Goal: Obtain resource: Download file/media

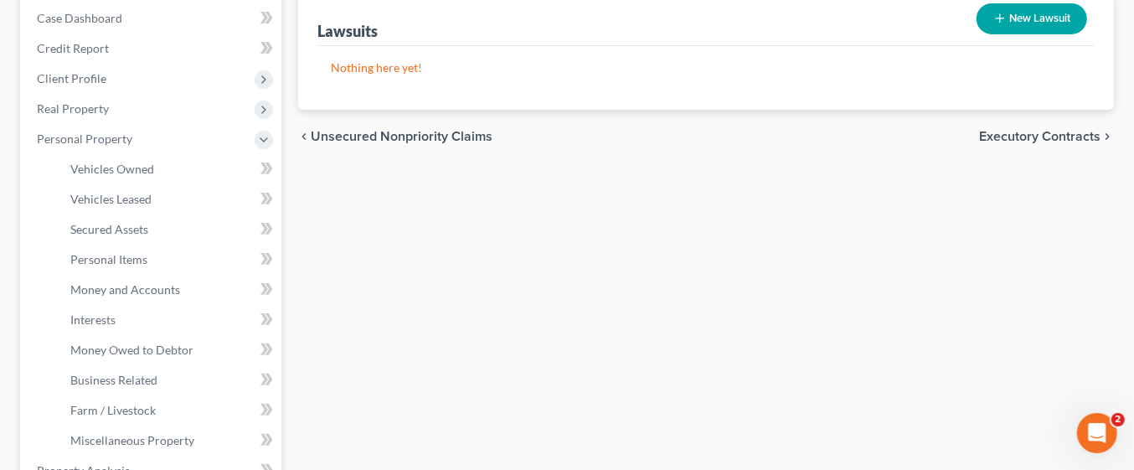
scroll to position [173, 0]
click at [898, 285] on div "Lawsuits New Lawsuit Nothing here yet! Court Name Date Filed Status Creditor Na…" at bounding box center [706, 470] width 833 height 967
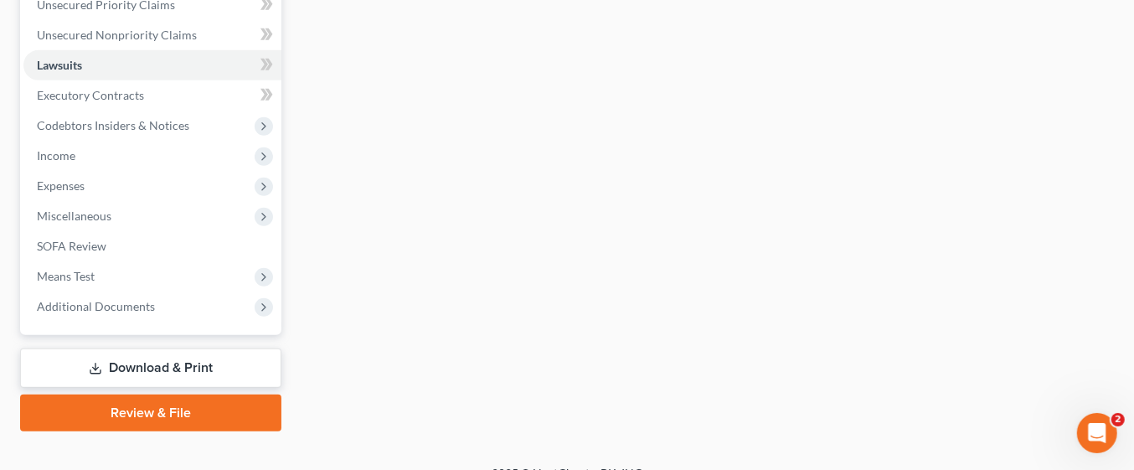
scroll to position [718, 0]
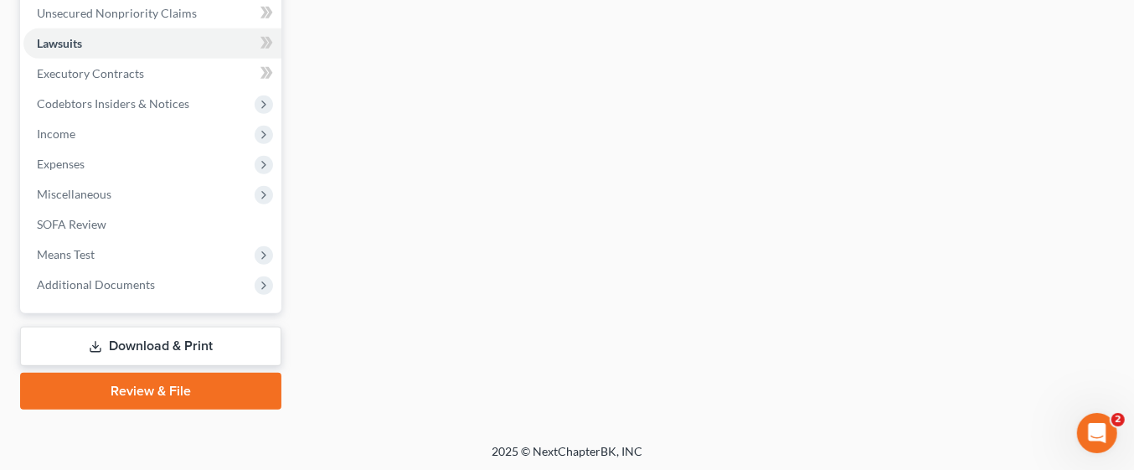
click at [181, 341] on link "Download & Print" at bounding box center [150, 346] width 261 height 39
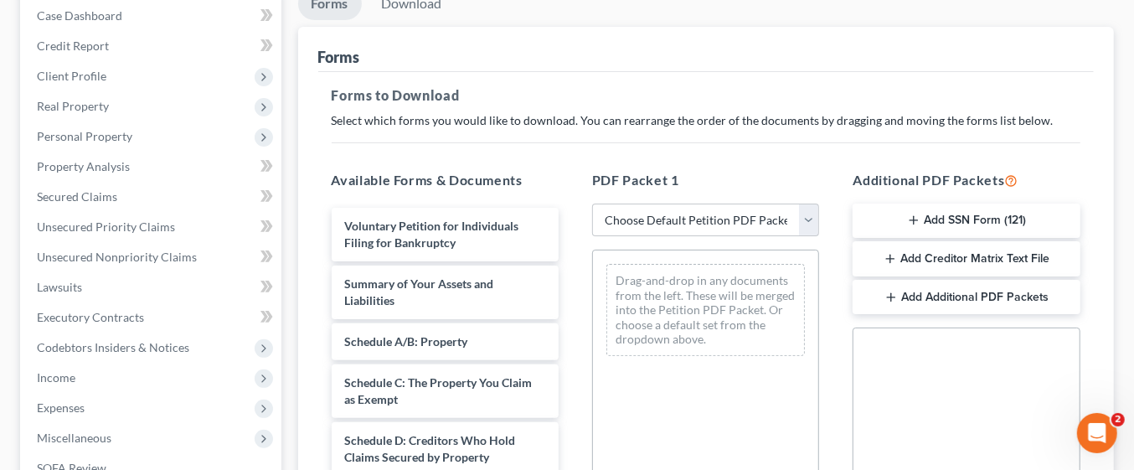
scroll to position [176, 0]
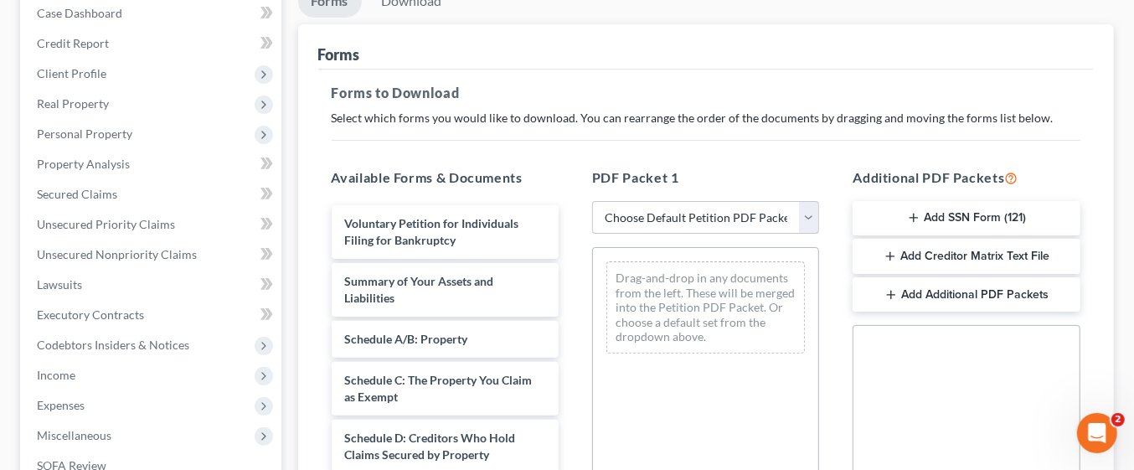
click at [794, 227] on select "Choose Default Petition PDF Packet Complete Bankruptcy Petition (all forms and …" at bounding box center [705, 217] width 227 height 33
select select "0"
click at [592, 201] on select "Choose Default Petition PDF Packet Complete Bankruptcy Petition (all forms and …" at bounding box center [705, 217] width 227 height 33
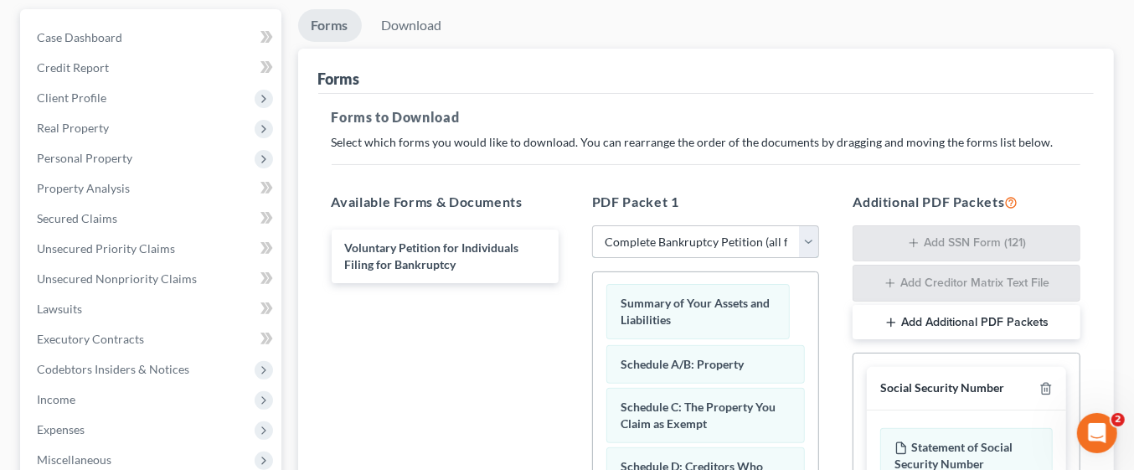
scroll to position [151, 0]
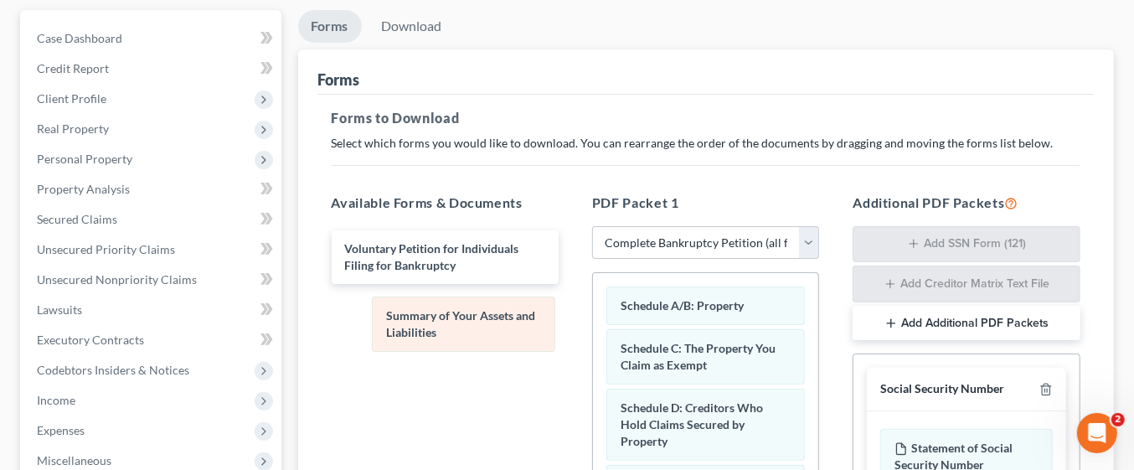
drag, startPoint x: 667, startPoint y: 314, endPoint x: 432, endPoint y: 327, distance: 235.6
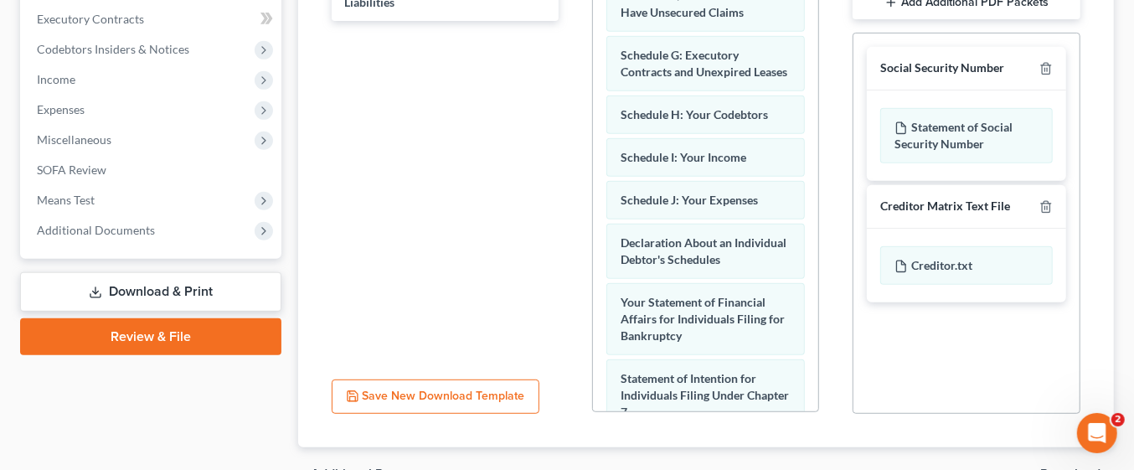
scroll to position [209, 0]
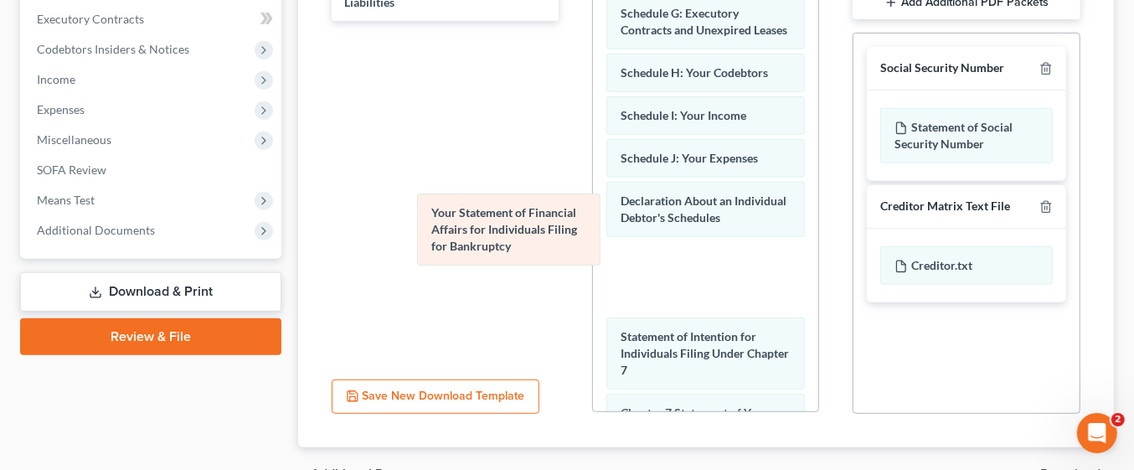
drag, startPoint x: 724, startPoint y: 296, endPoint x: 488, endPoint y: 222, distance: 247.3
click at [593, 222] on div "Your Statement of Financial Affairs for Individuals Filing for Bankruptcy Sched…" at bounding box center [705, 269] width 225 height 1052
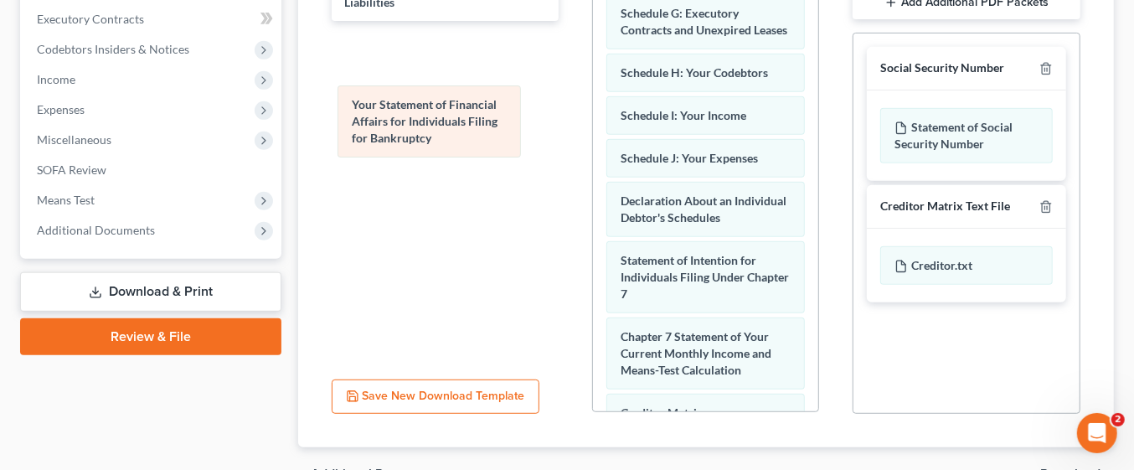
drag, startPoint x: 652, startPoint y: 294, endPoint x: 362, endPoint y: 107, distance: 345.4
click at [593, 107] on div "Your Statement of Financial Affairs for Individuals Filing for Bankruptcy Sched…" at bounding box center [705, 231] width 225 height 977
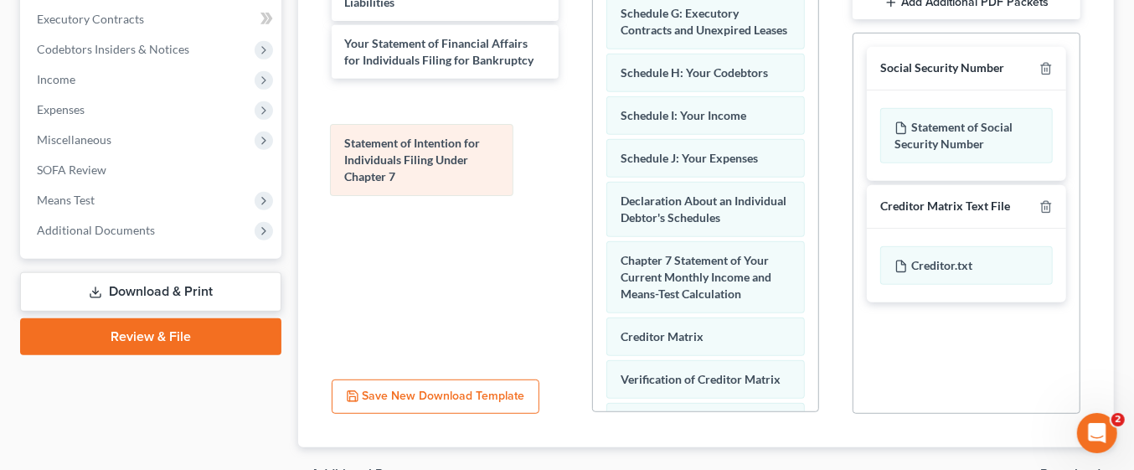
drag, startPoint x: 644, startPoint y: 281, endPoint x: 368, endPoint y: 155, distance: 303.9
click at [593, 155] on div "Statement of Intention for Individuals Filing Under Chapter 7 Schedule A/B: Pro…" at bounding box center [705, 193] width 225 height 901
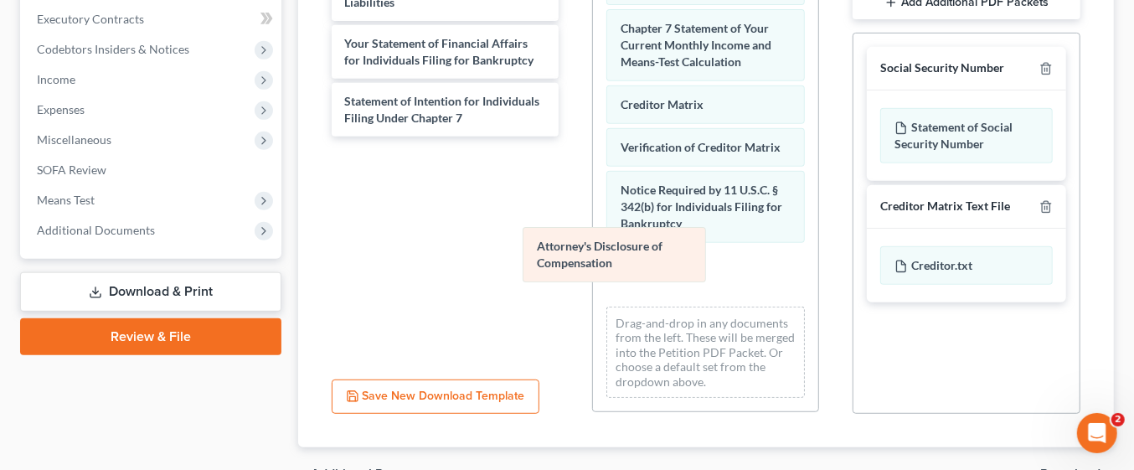
scroll to position [408, 0]
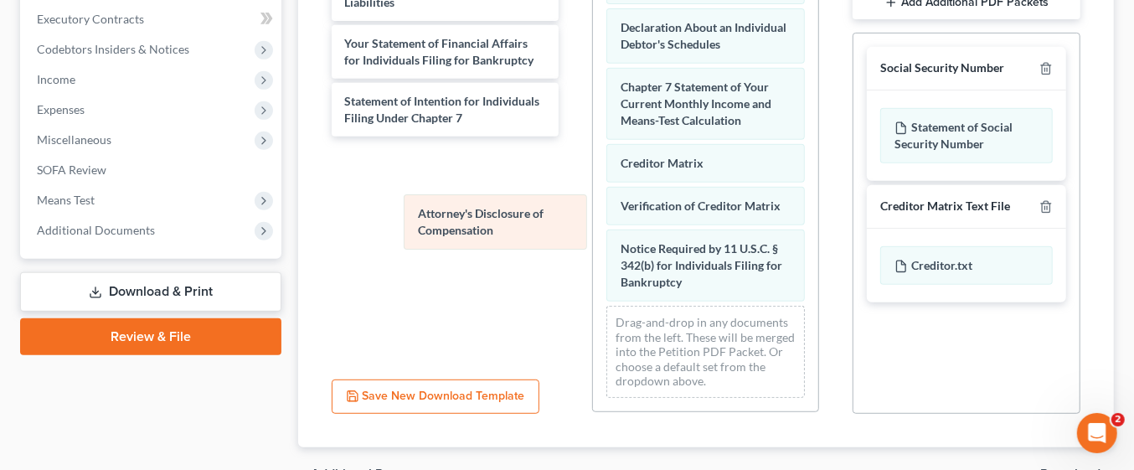
drag, startPoint x: 638, startPoint y: 278, endPoint x: 435, endPoint y: 226, distance: 209.2
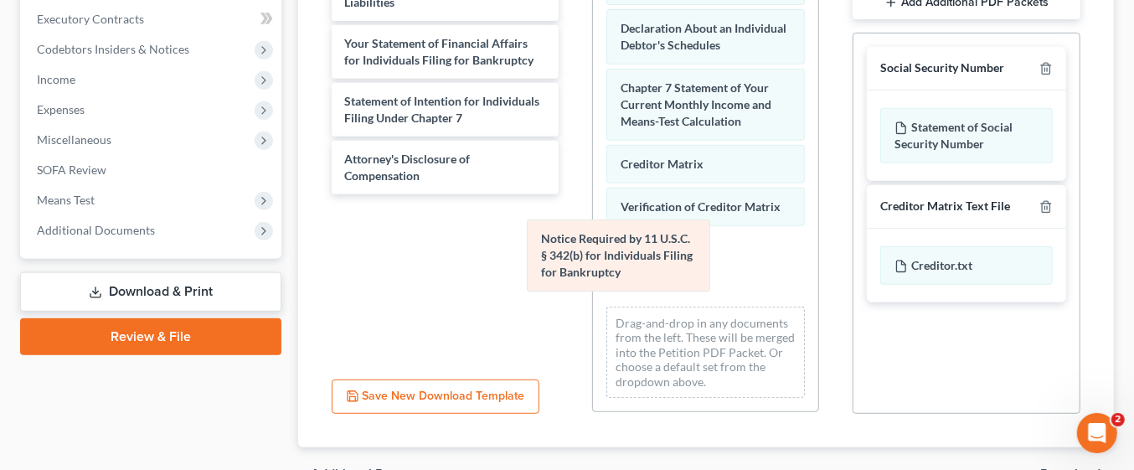
scroll to position [332, 0]
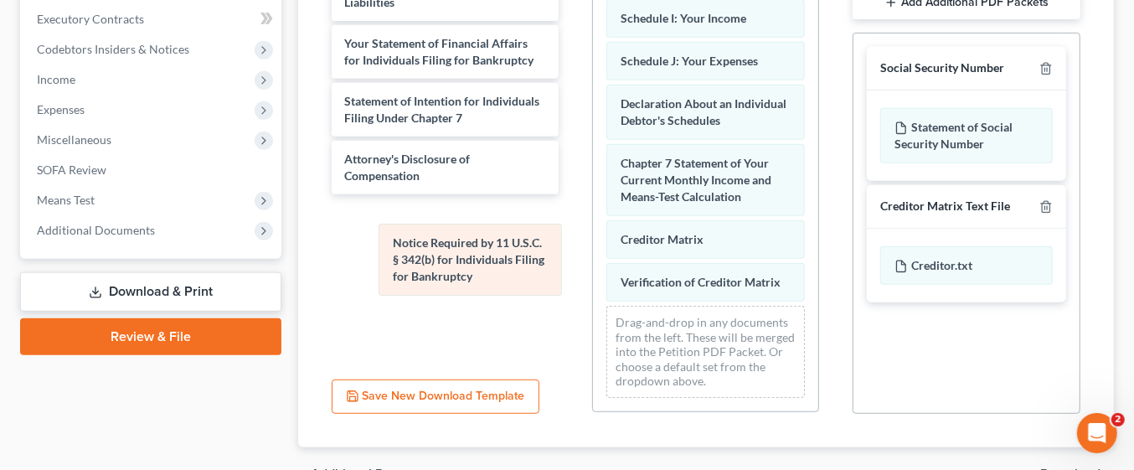
drag, startPoint x: 638, startPoint y: 263, endPoint x: 411, endPoint y: 258, distance: 227.0
click at [593, 258] on div "Notice Required by 11 U.S.C. § 342(b) for Individuals Filing for Bankruptcy Sch…" at bounding box center [705, 28] width 225 height 765
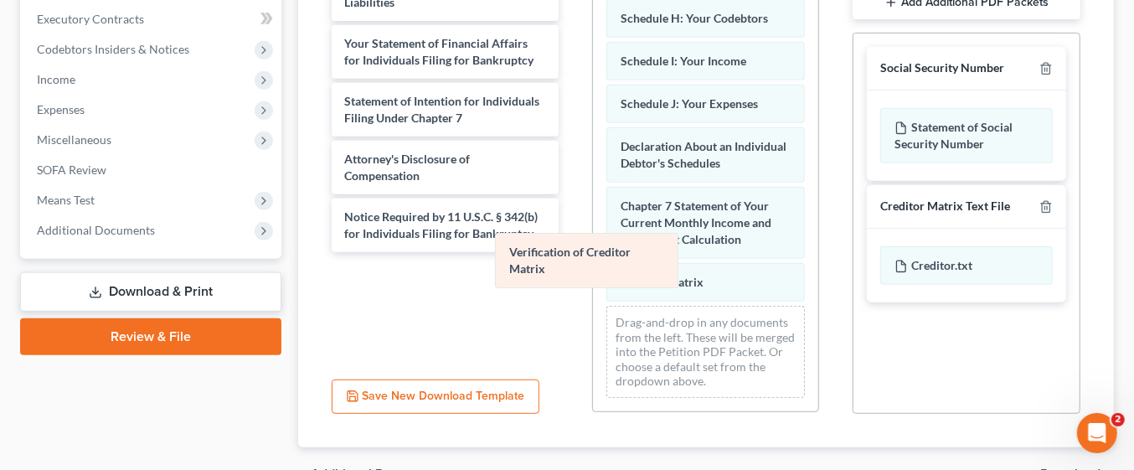
scroll to position [273, 0]
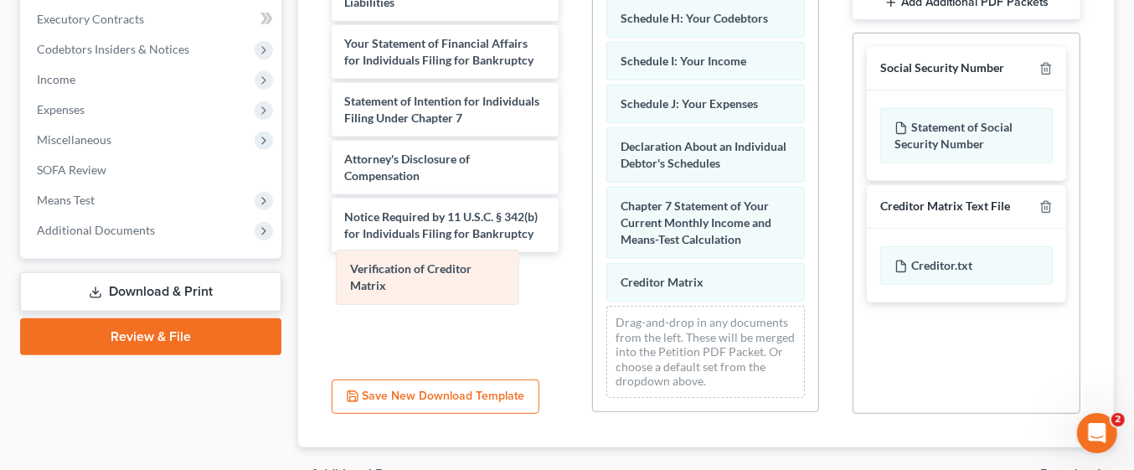
drag, startPoint x: 638, startPoint y: 272, endPoint x: 344, endPoint y: 279, distance: 294.0
click at [593, 279] on div "Verification of Creditor Matrix Schedule A/B: Property Schedule C: The Property…" at bounding box center [705, 50] width 225 height 723
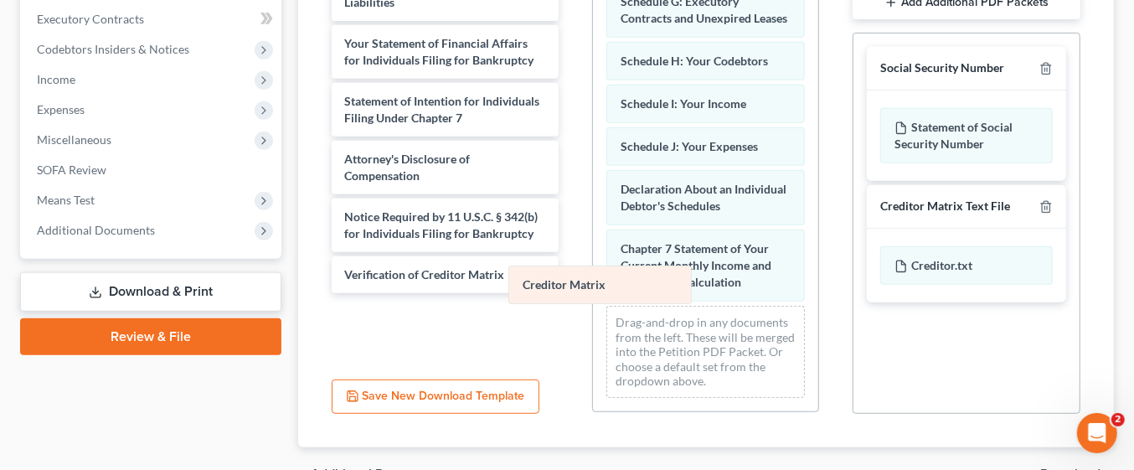
scroll to position [231, 0]
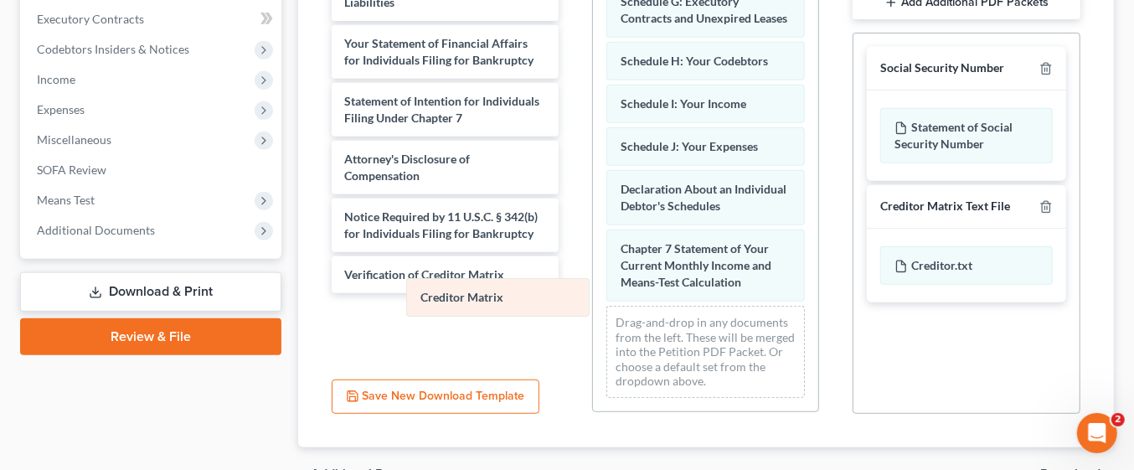
drag, startPoint x: 655, startPoint y: 276, endPoint x: 438, endPoint y: 294, distance: 217.6
click at [593, 294] on div "Creditor Matrix Schedule A/B: Property Schedule C: The Property You Claim as Ex…" at bounding box center [705, 71] width 225 height 680
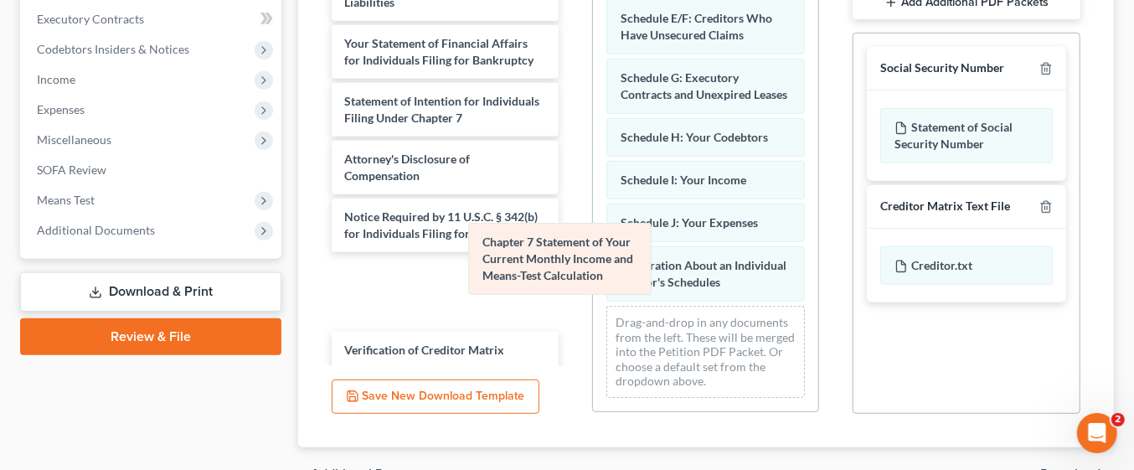
scroll to position [155, 0]
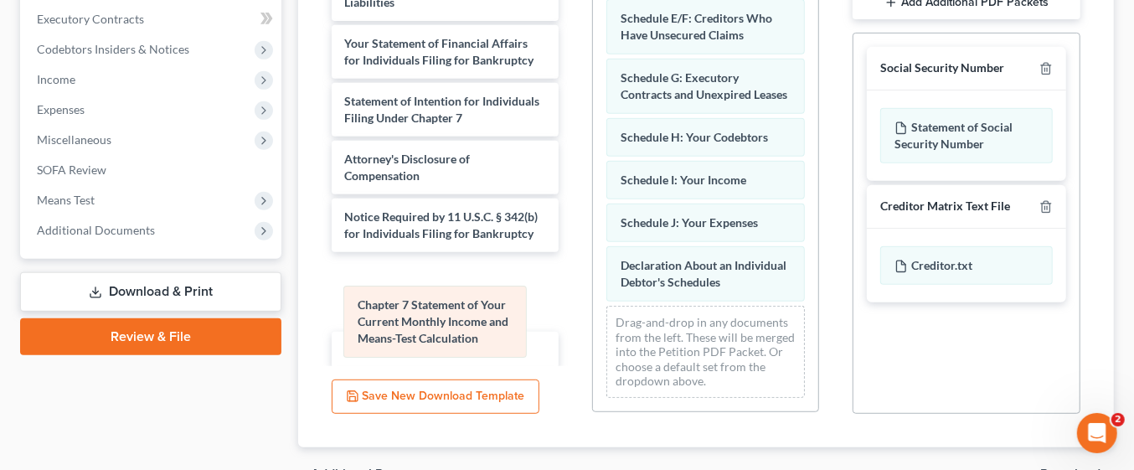
drag, startPoint x: 650, startPoint y: 272, endPoint x: 362, endPoint y: 368, distance: 303.4
click at [593, 368] on div "Chapter 7 Statement of Your Current Monthly Income and Means-Test Calculation S…" at bounding box center [705, 109] width 225 height 604
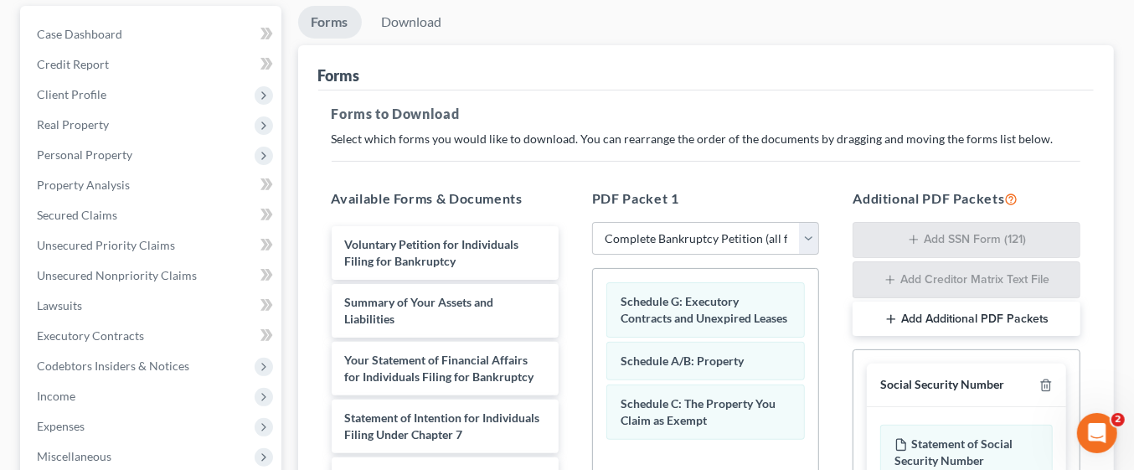
drag, startPoint x: 682, startPoint y: 378, endPoint x: 678, endPoint y: 494, distance: 116.4
click at [678, 469] on html "Home New Case Client Portal Directory Cases Legal Aid of Southeastern PA [EMAIL…" at bounding box center [567, 363] width 1134 height 1036
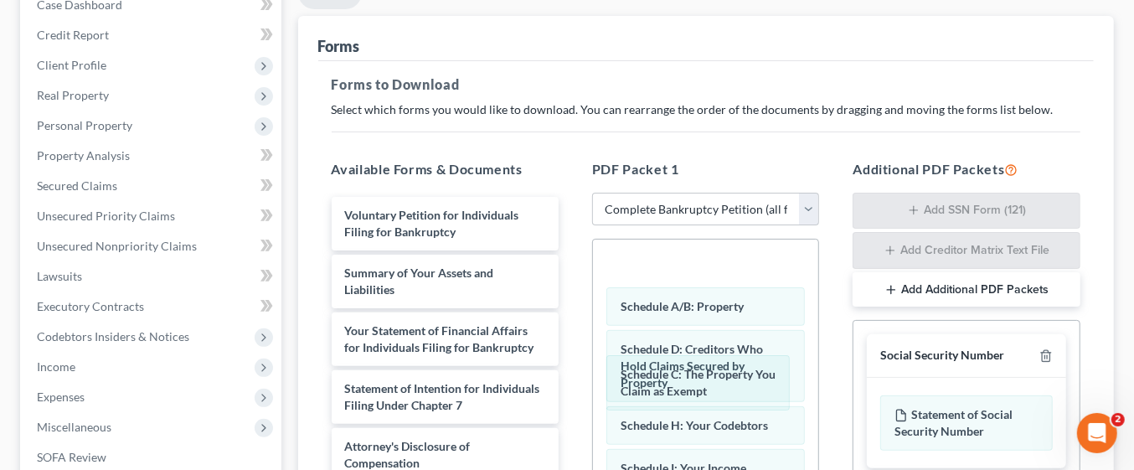
scroll to position [190, 0]
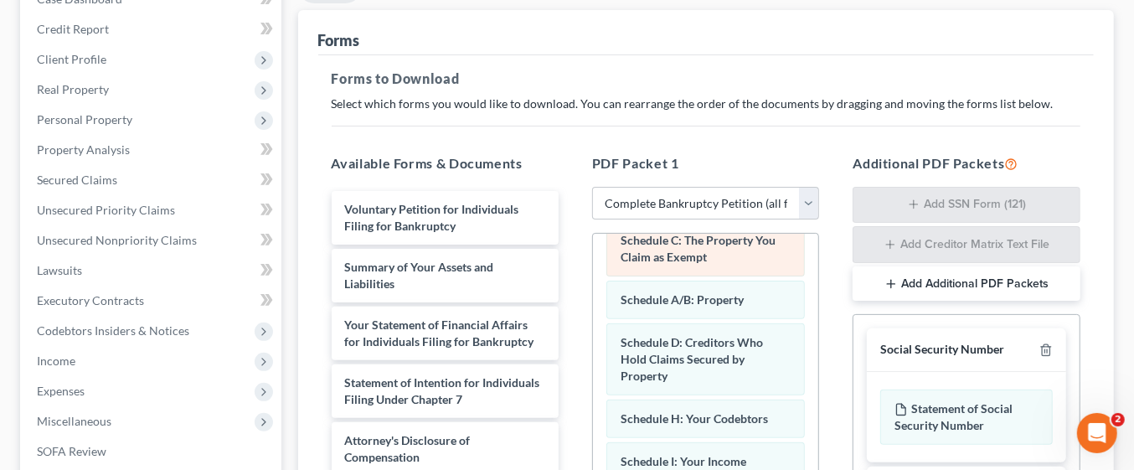
click at [733, 251] on div "Schedule C: The Property You Claim as Exempt" at bounding box center [705, 248] width 198 height 55
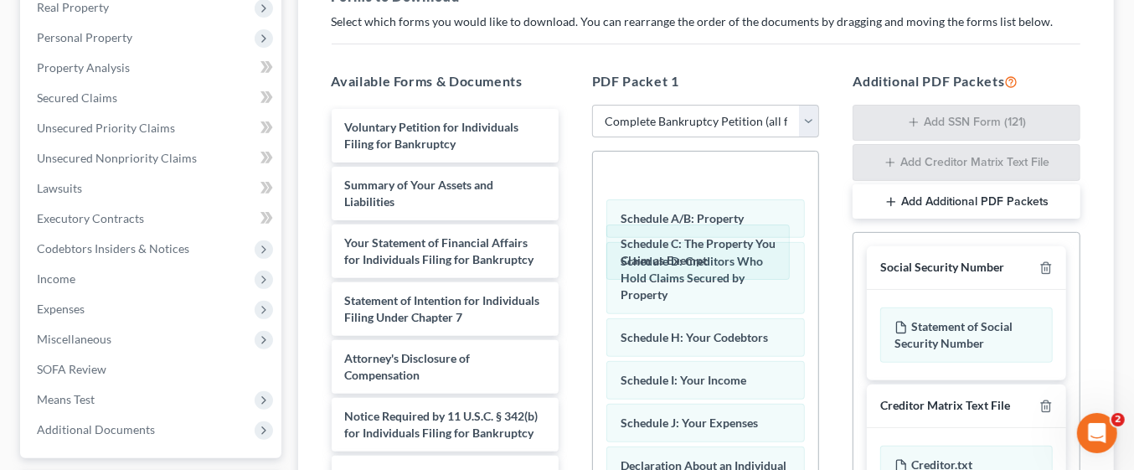
scroll to position [276, 0]
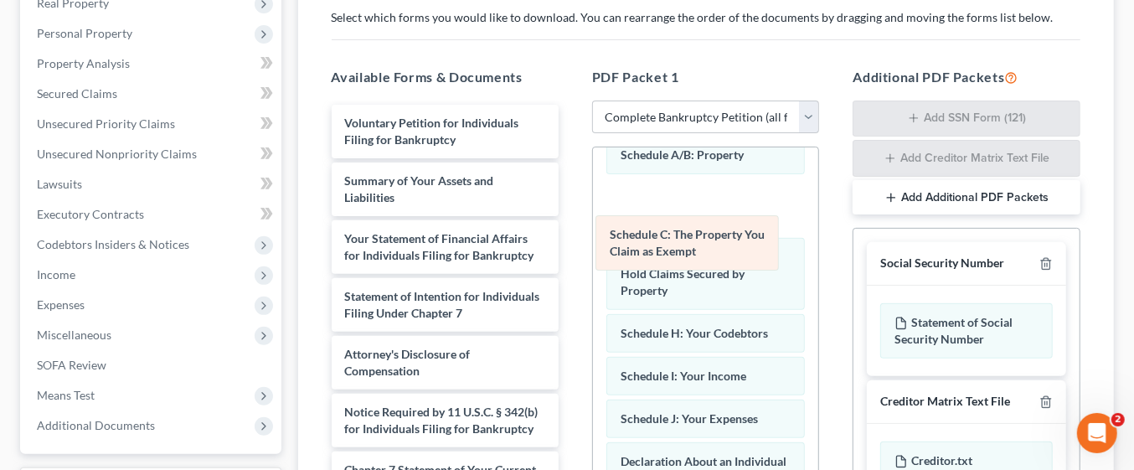
drag, startPoint x: 667, startPoint y: 163, endPoint x: 656, endPoint y: 240, distance: 77.8
click at [656, 240] on div "Schedule C: The Property You Claim as Exempt Schedule G: Executory Contracts an…" at bounding box center [705, 304] width 225 height 603
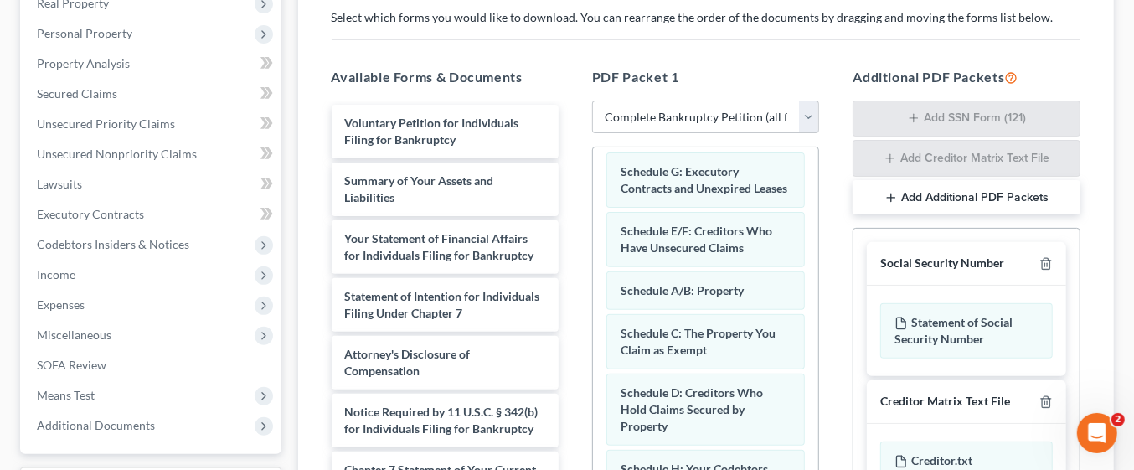
scroll to position [0, 0]
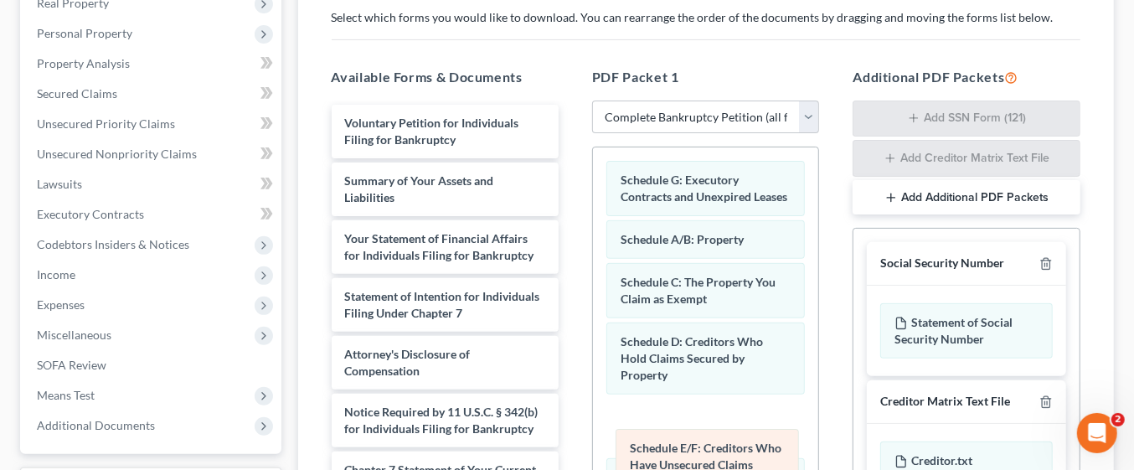
drag, startPoint x: 696, startPoint y: 248, endPoint x: 705, endPoint y: 442, distance: 194.5
click at [705, 442] on div "Schedule E/F: Creditors Who Have Unsecured Claims Schedule G: Executory Contrac…" at bounding box center [705, 448] width 225 height 603
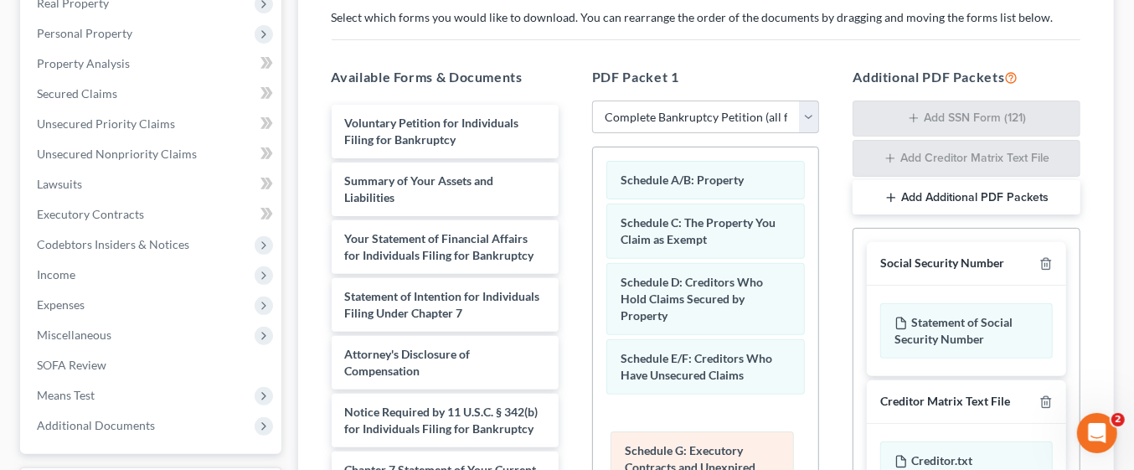
drag, startPoint x: 738, startPoint y: 191, endPoint x: 743, endPoint y: 463, distance: 272.1
click at [743, 463] on div "Schedule G: Executory Contracts and Unexpired Leases Schedule G: Executory Cont…" at bounding box center [705, 457] width 225 height 620
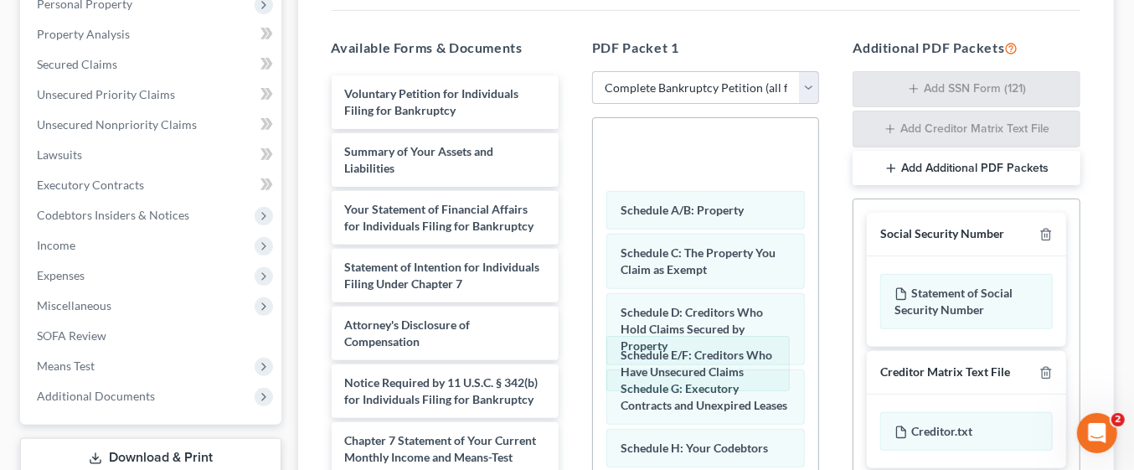
scroll to position [299, 0]
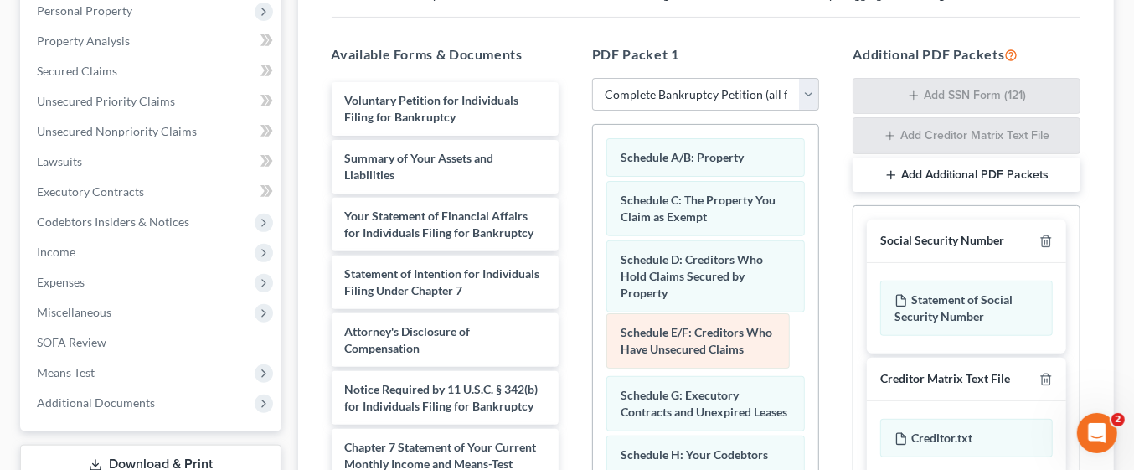
drag, startPoint x: 700, startPoint y: 170, endPoint x: 700, endPoint y: 347, distance: 176.7
click at [700, 347] on div "Schedule E/F: Creditors Who Have Unsecured Claims Schedule E/F: Creditors Who H…" at bounding box center [705, 426] width 225 height 603
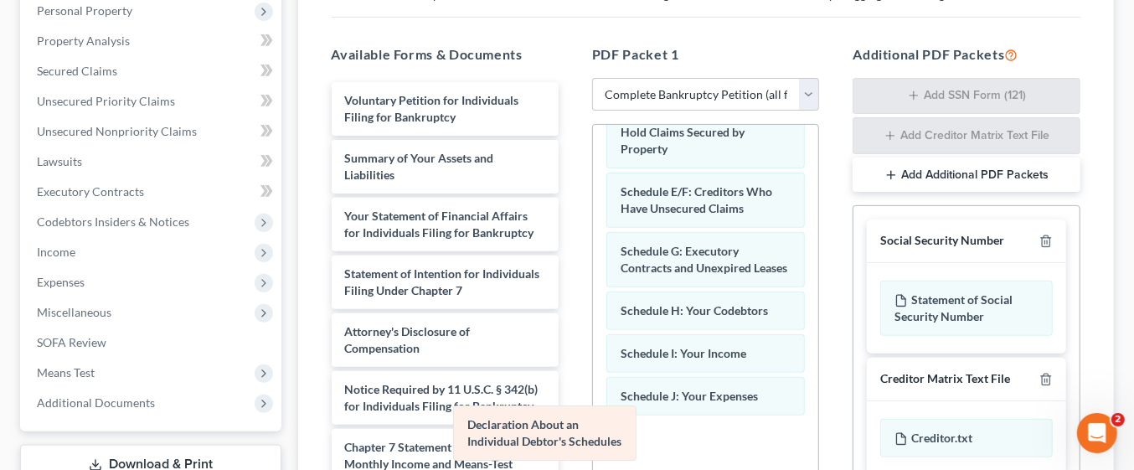
scroll to position [96, 0]
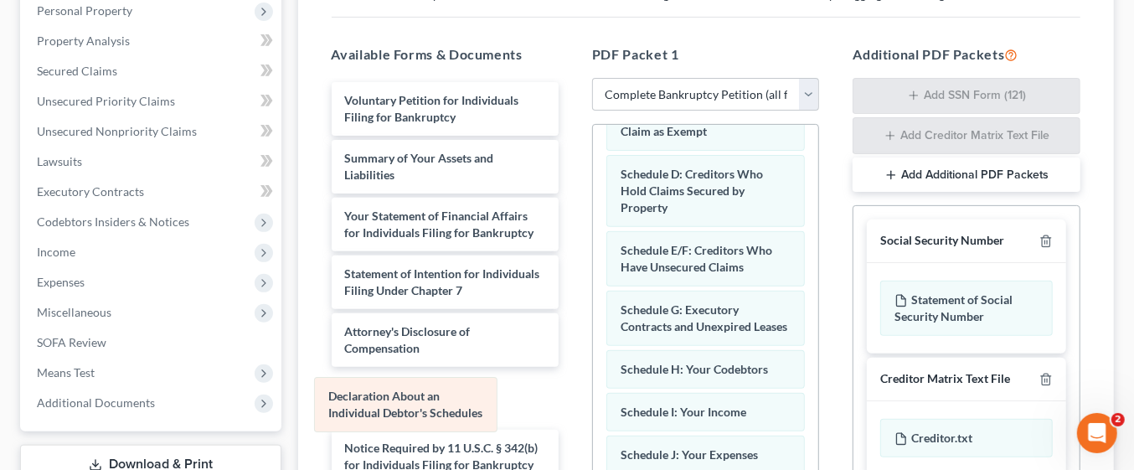
drag, startPoint x: 724, startPoint y: 435, endPoint x: 430, endPoint y: 393, distance: 296.8
click at [593, 393] on div "Declaration About an Individual Debtor's Schedules Schedule A/B: Property Sched…" at bounding box center [705, 311] width 225 height 544
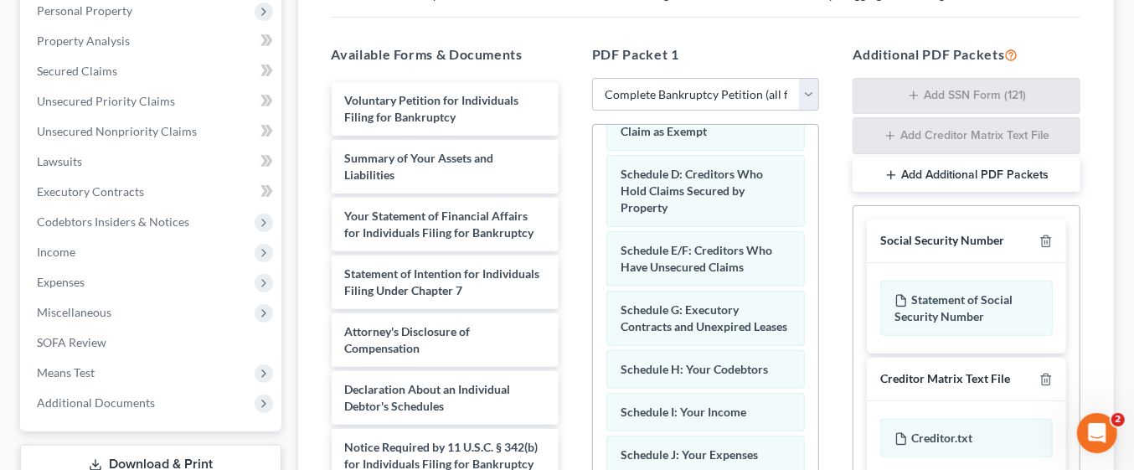
scroll to position [563, 0]
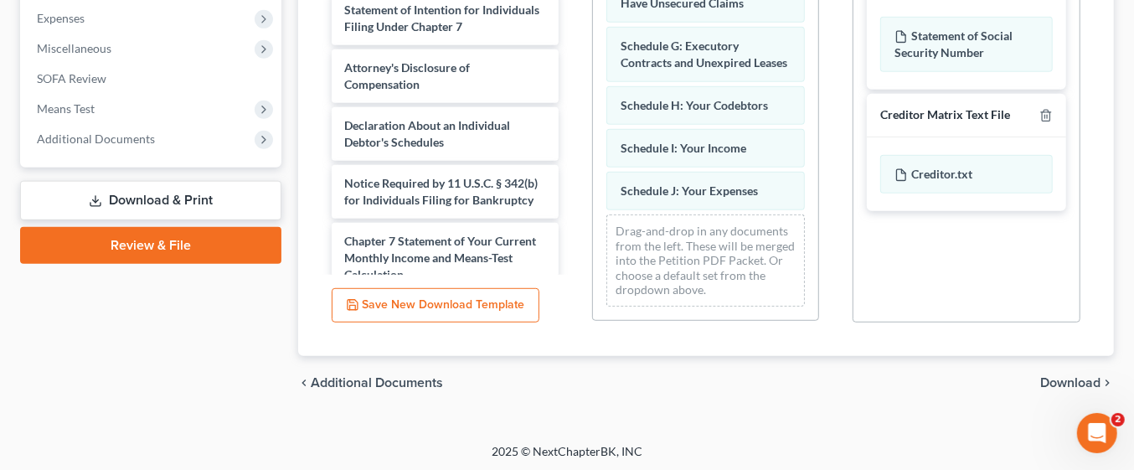
click at [1047, 380] on span "Download" at bounding box center [1070, 382] width 60 height 13
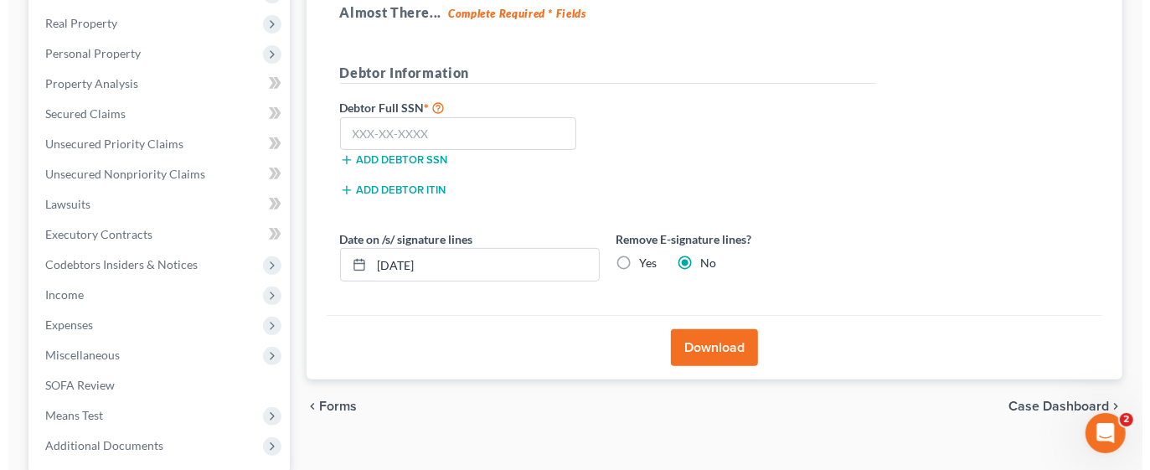
scroll to position [247, 0]
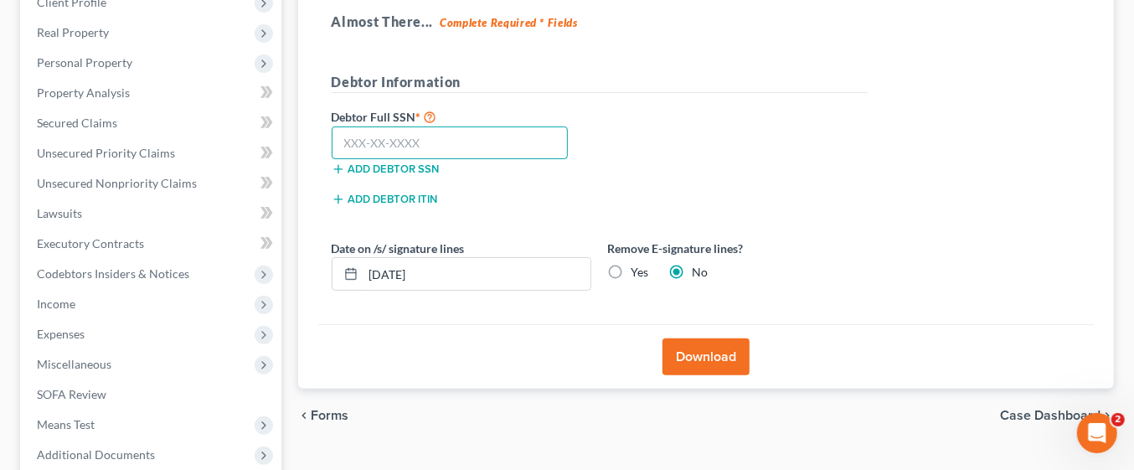
paste input "177-66-4662"
type input "177-66-4662"
click at [730, 358] on button "Download" at bounding box center [705, 356] width 87 height 37
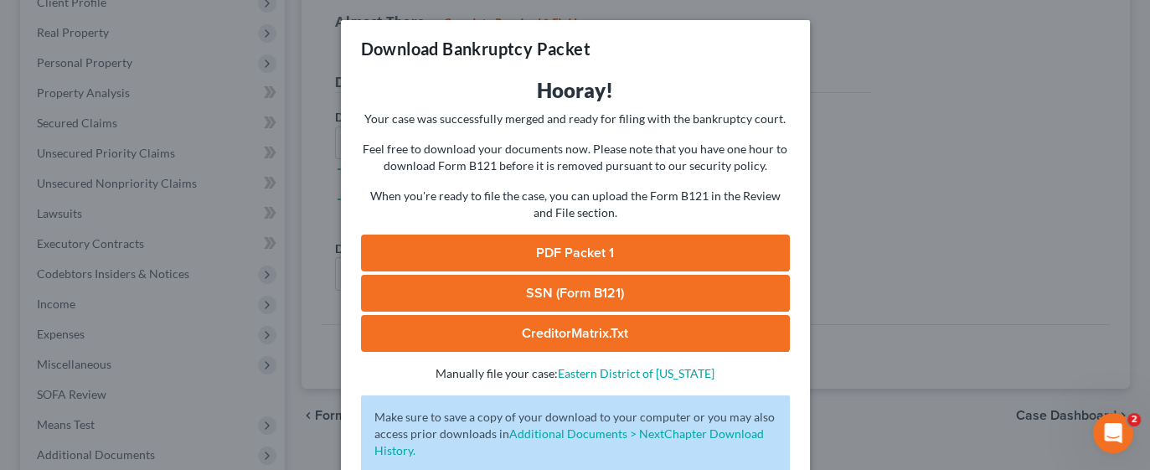
click at [668, 247] on link "PDF Packet 1" at bounding box center [575, 252] width 429 height 37
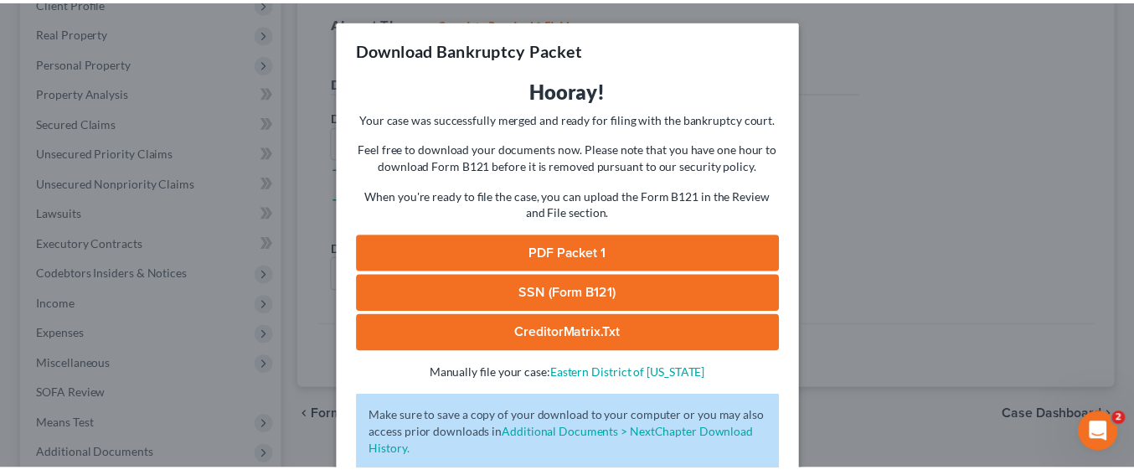
scroll to position [105, 0]
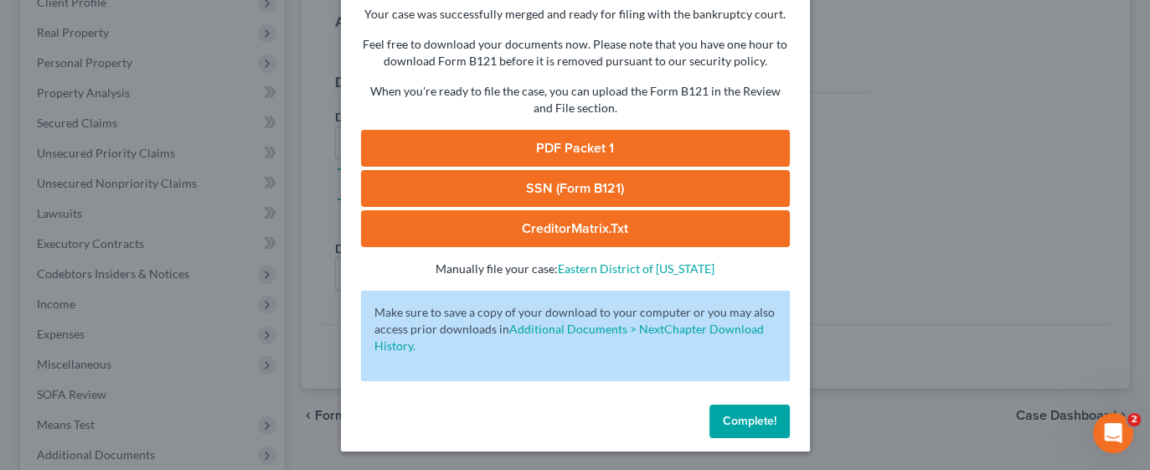
click at [757, 424] on span "Complete!" at bounding box center [750, 421] width 54 height 14
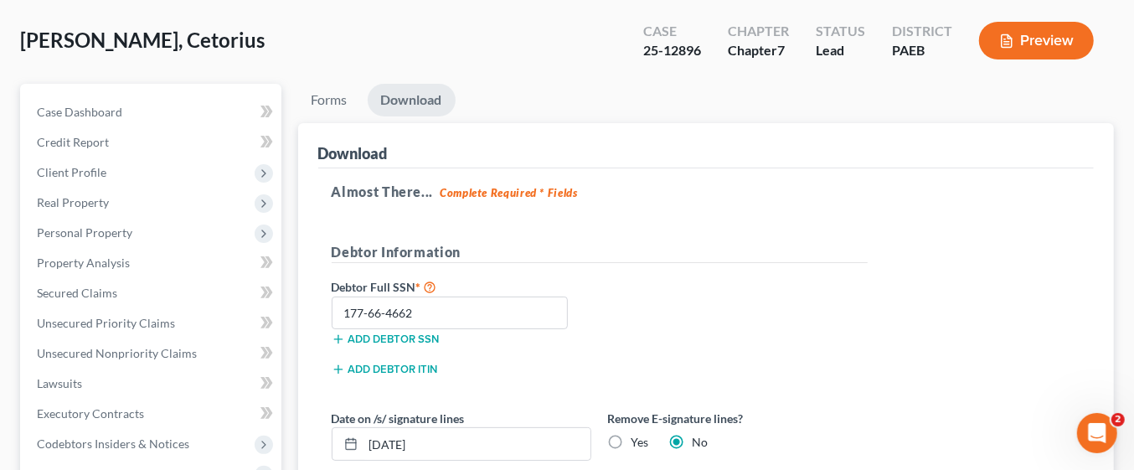
scroll to position [46, 0]
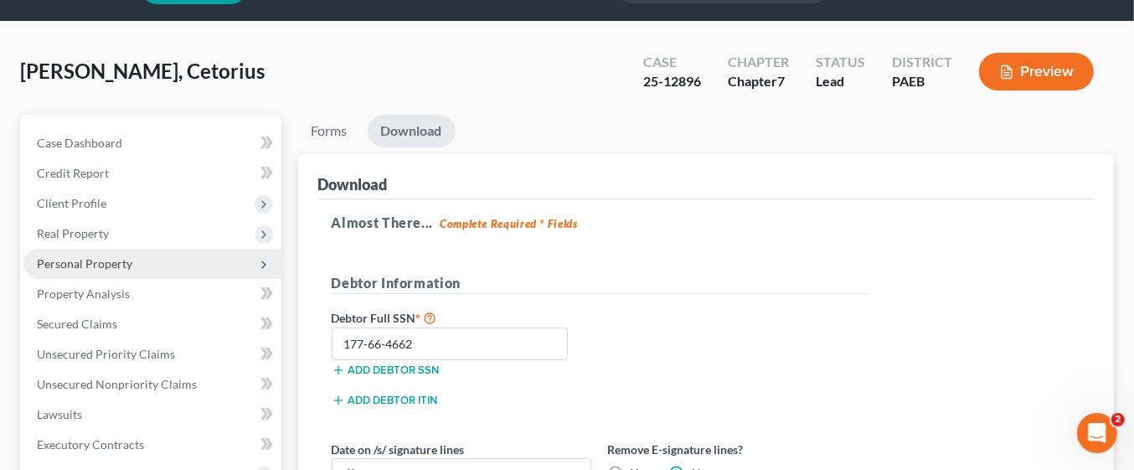
click at [126, 256] on span "Personal Property" at bounding box center [84, 263] width 95 height 14
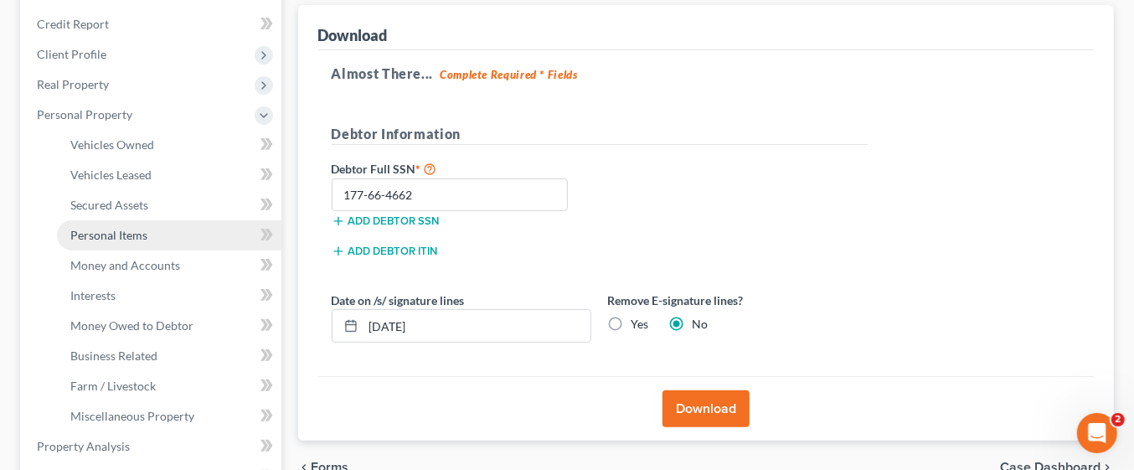
click at [188, 227] on link "Personal Items" at bounding box center [169, 235] width 224 height 30
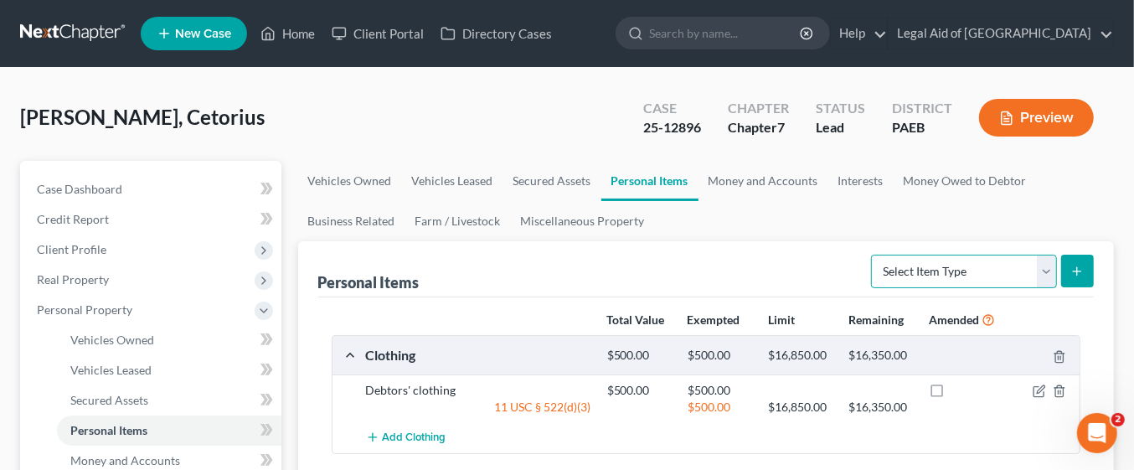
click at [1050, 270] on select "Select Item Type Clothing Collectibles Of Value Electronics Firearms Household …" at bounding box center [964, 271] width 186 height 33
select select "household_goods"
click at [873, 255] on select "Select Item Type Clothing Collectibles Of Value Electronics Firearms Household …" at bounding box center [964, 271] width 186 height 33
click at [1077, 271] on line "submit" at bounding box center [1077, 271] width 8 height 0
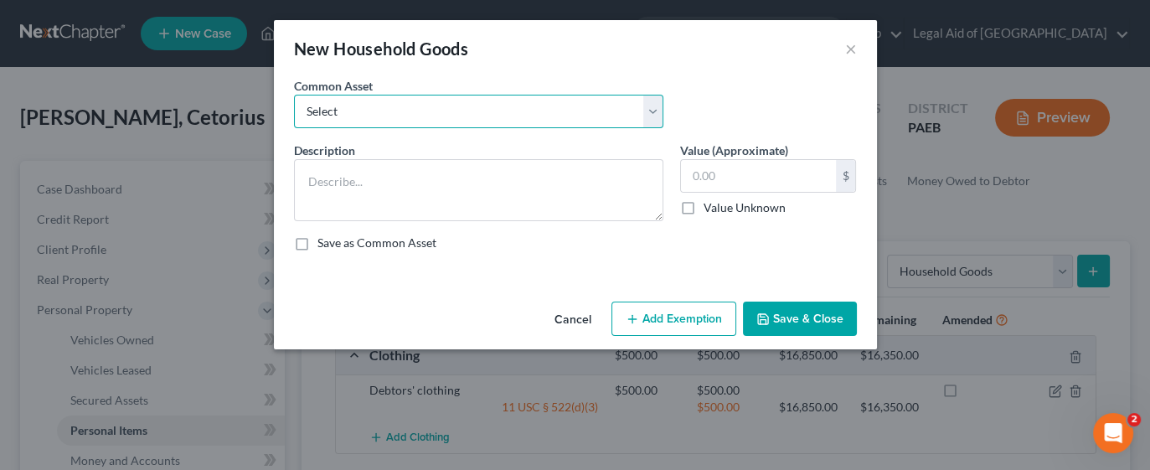
click at [640, 108] on select "Select Kitchen Table and Chairs Food Processor Coffee Maker Stove Pots, pans, u…" at bounding box center [478, 111] width 369 height 33
click at [650, 64] on div "New Household Goods ×" at bounding box center [575, 48] width 603 height 57
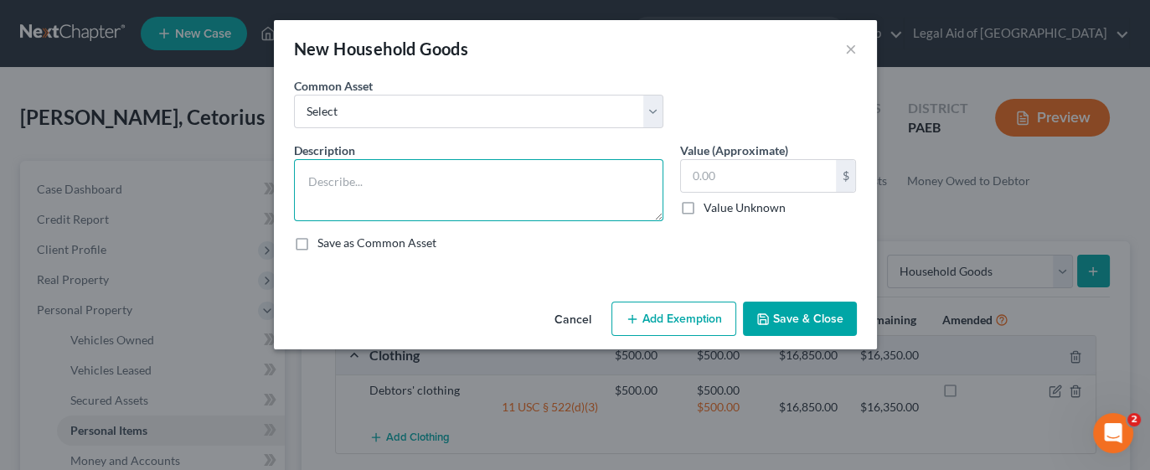
click at [424, 183] on textarea at bounding box center [478, 190] width 369 height 62
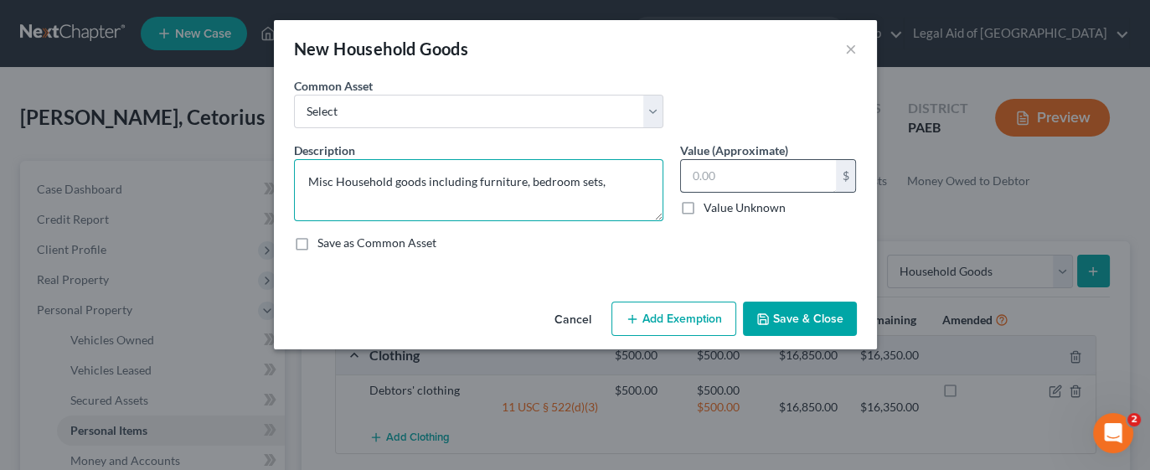
type textarea "Misc Household goods including furniture, bedroom sets,"
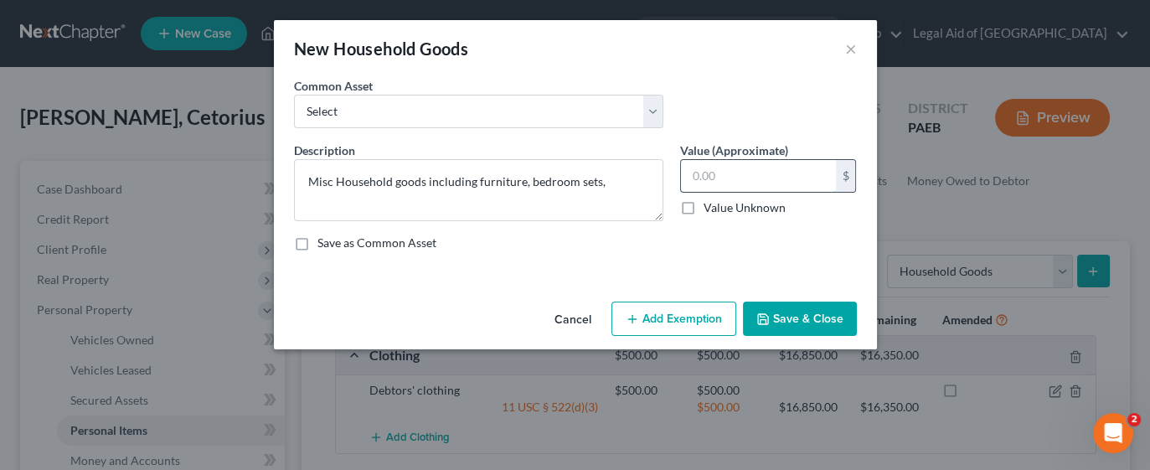
click at [766, 180] on input "text" at bounding box center [758, 176] width 155 height 32
type input "750.00"
click at [697, 317] on button "Add Exemption" at bounding box center [673, 318] width 125 height 35
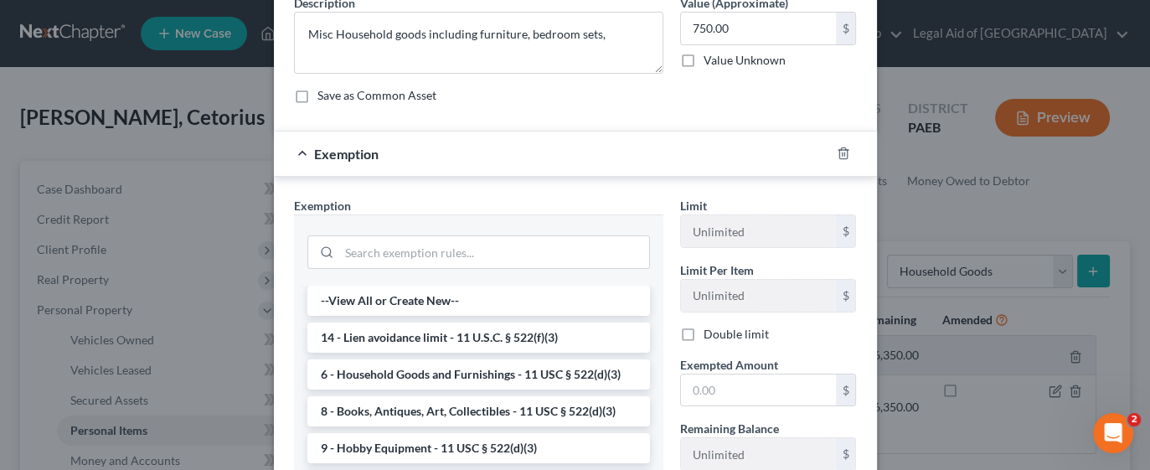
scroll to position [149, 0]
click at [479, 370] on li "6 - Household Goods and Furnishings - 11 USC § 522(d)(3)" at bounding box center [478, 373] width 342 height 30
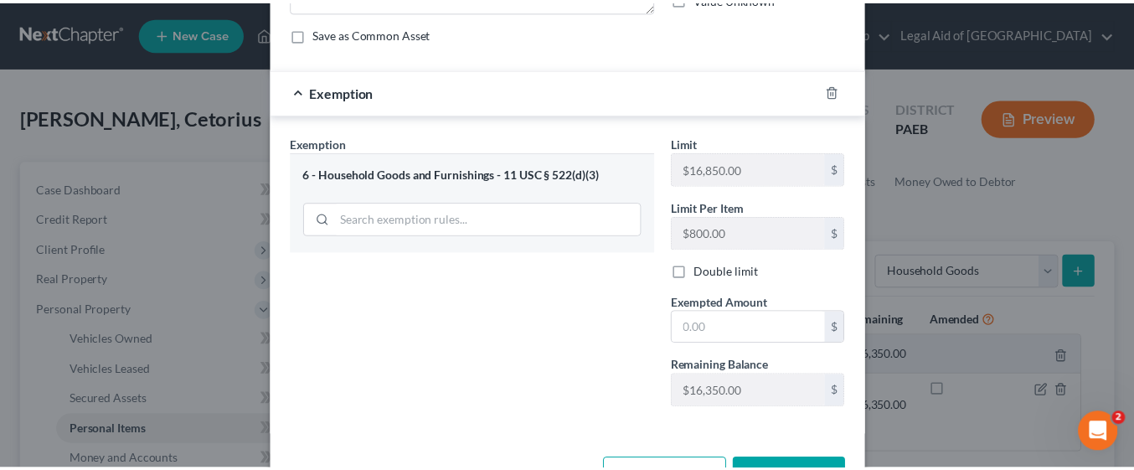
scroll to position [264, 0]
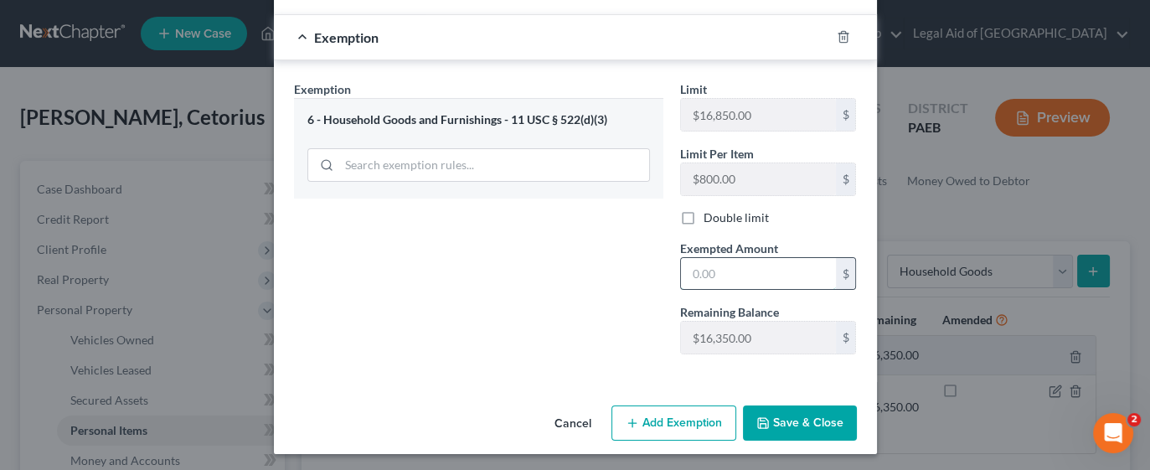
click at [755, 270] on input "text" at bounding box center [758, 274] width 155 height 32
type input "750.00"
click at [779, 425] on button "Save & Close" at bounding box center [800, 422] width 114 height 35
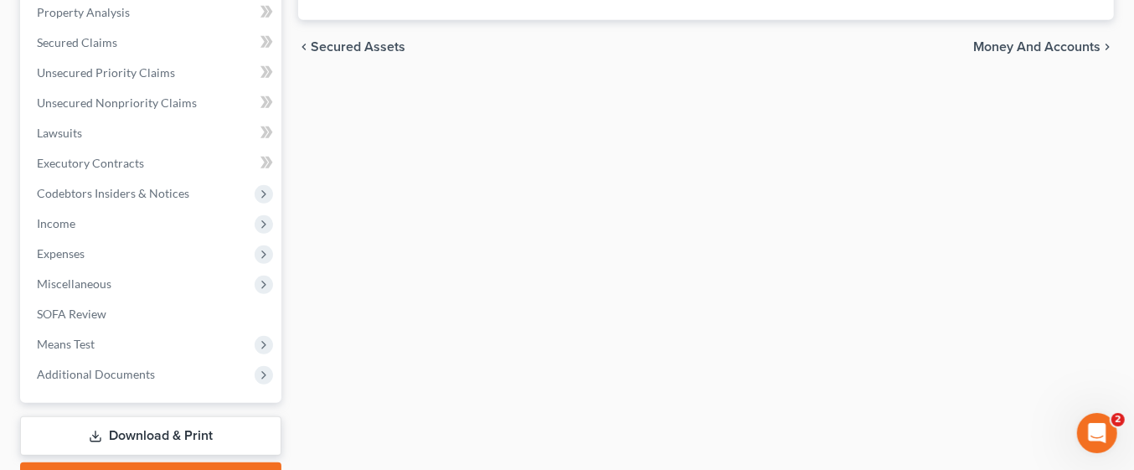
scroll to position [718, 0]
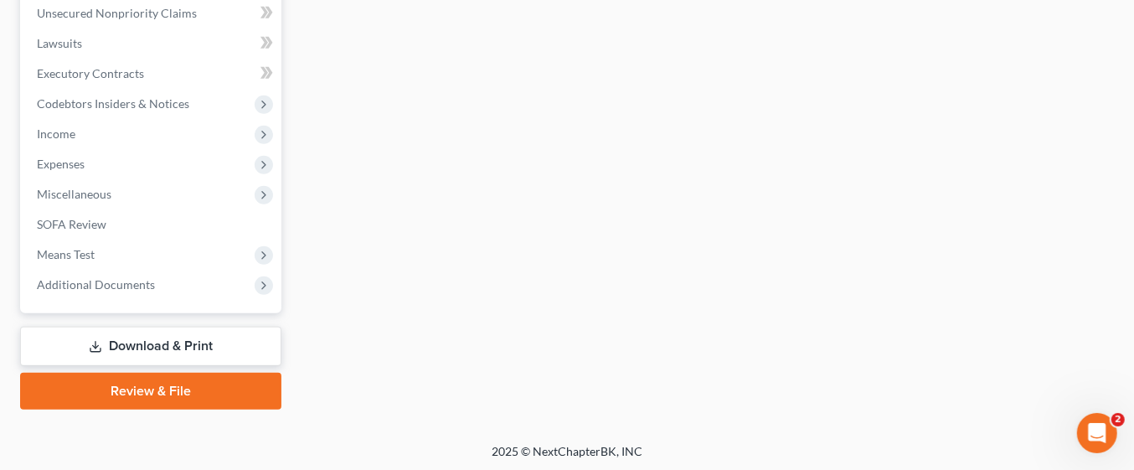
click at [212, 345] on link "Download & Print" at bounding box center [150, 346] width 261 height 39
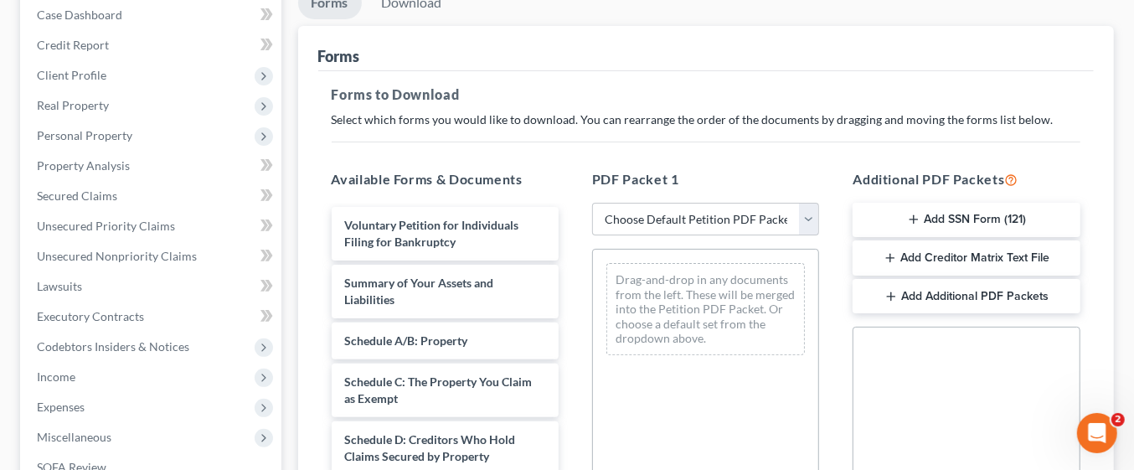
scroll to position [184, 0]
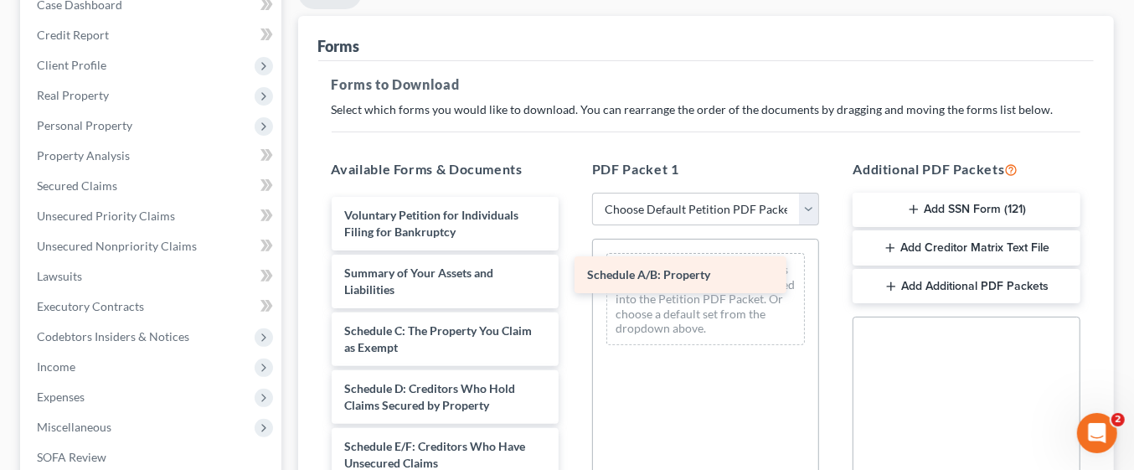
drag, startPoint x: 478, startPoint y: 331, endPoint x: 722, endPoint y: 276, distance: 249.6
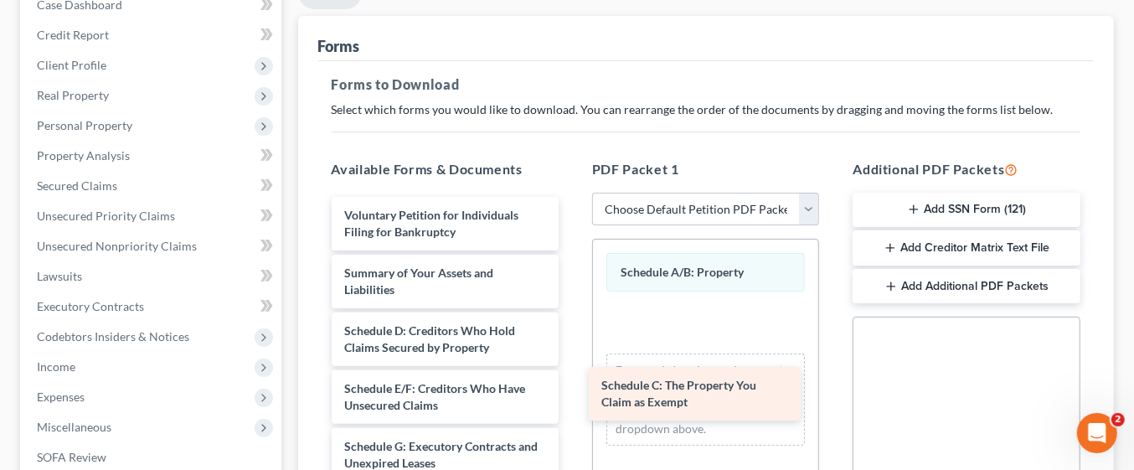
drag, startPoint x: 490, startPoint y: 337, endPoint x: 752, endPoint y: 392, distance: 267.8
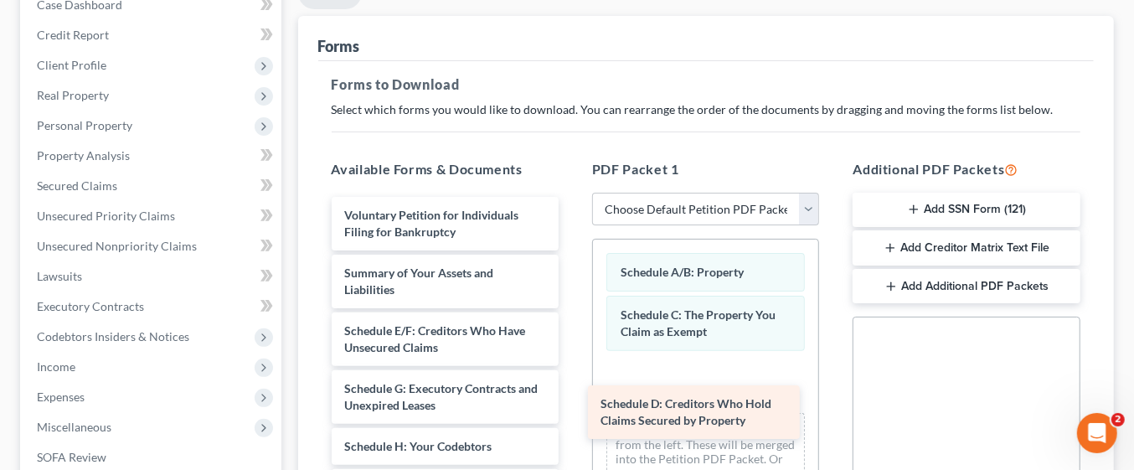
drag, startPoint x: 490, startPoint y: 347, endPoint x: 746, endPoint y: 421, distance: 266.8
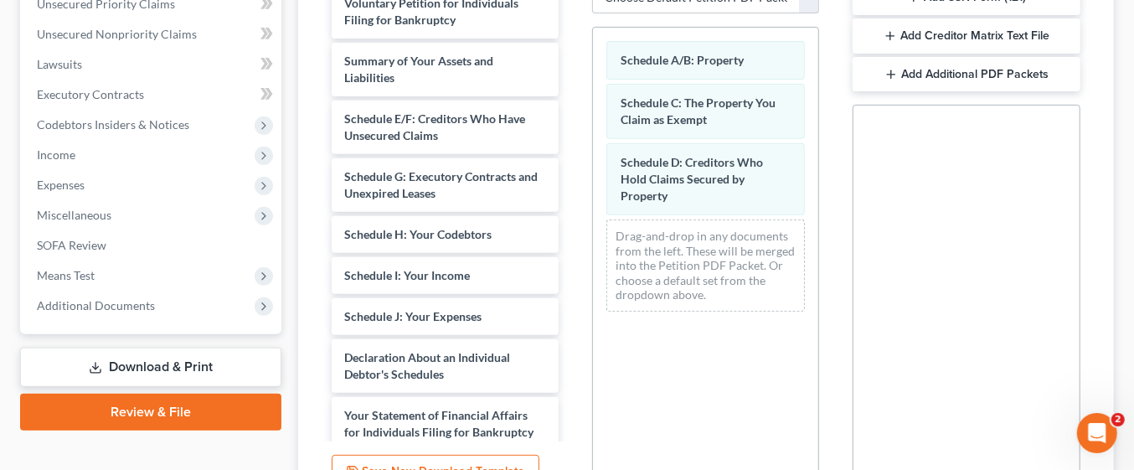
scroll to position [399, 0]
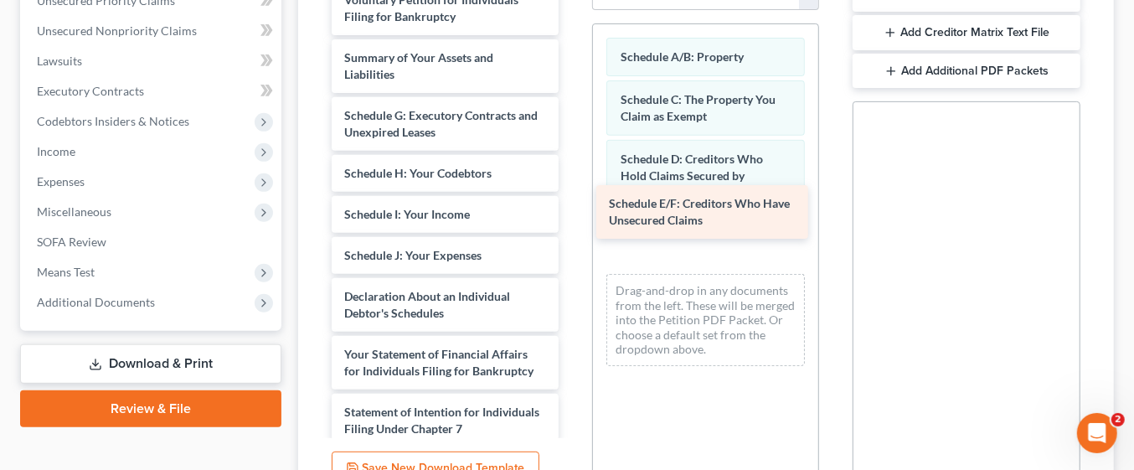
drag, startPoint x: 411, startPoint y: 136, endPoint x: 676, endPoint y: 227, distance: 279.6
click at [572, 227] on div "Schedule E/F: Creditors Who Have Unsecured Claims Voluntary Petition for Indivi…" at bounding box center [445, 351] width 254 height 738
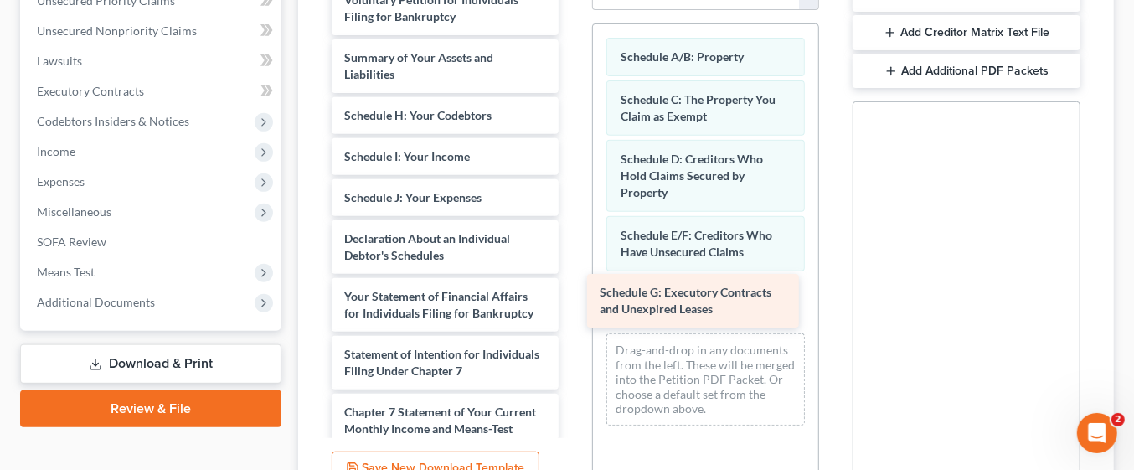
drag, startPoint x: 434, startPoint y: 125, endPoint x: 691, endPoint y: 304, distance: 313.3
click at [572, 304] on div "Schedule G: Executory Contracts and Unexpired Leases Voluntary Petition for Ind…" at bounding box center [445, 322] width 254 height 680
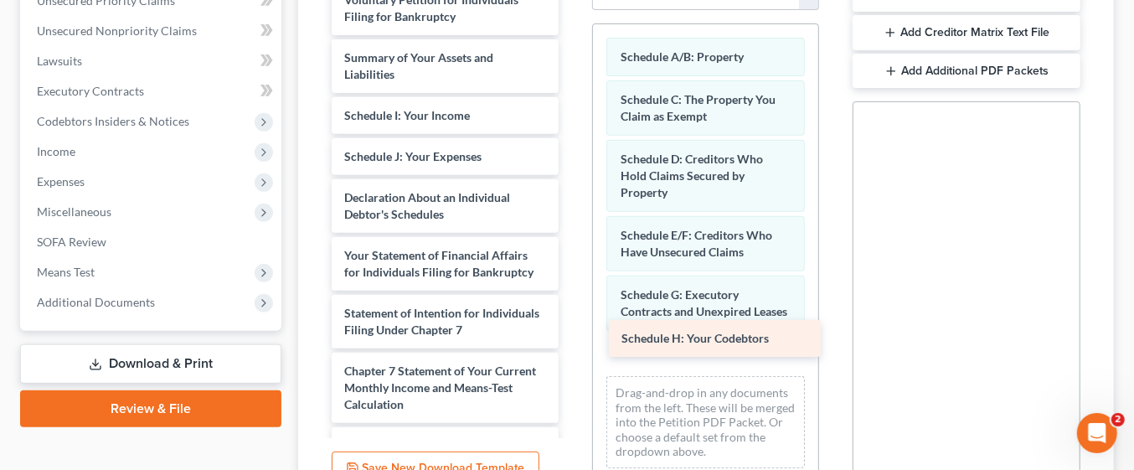
drag, startPoint x: 443, startPoint y: 121, endPoint x: 720, endPoint y: 345, distance: 356.6
click at [572, 345] on div "Schedule H: Your Codebtors Voluntary Petition for Individuals Filing for Bankru…" at bounding box center [445, 301] width 254 height 639
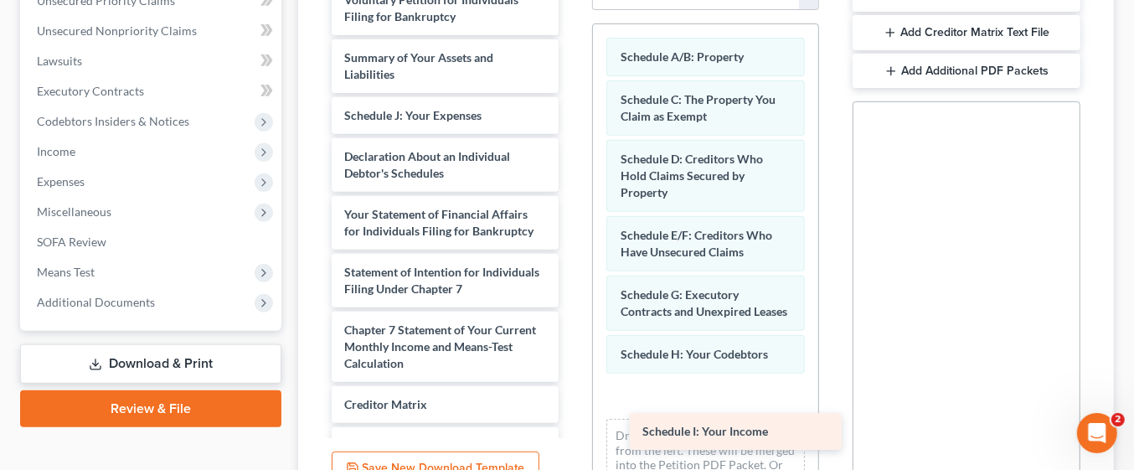
drag, startPoint x: 418, startPoint y: 117, endPoint x: 715, endPoint y: 435, distance: 435.4
click at [572, 435] on div "Schedule I: Your Income Voluntary Petition for Individuals Filing for Bankruptc…" at bounding box center [445, 281] width 254 height 598
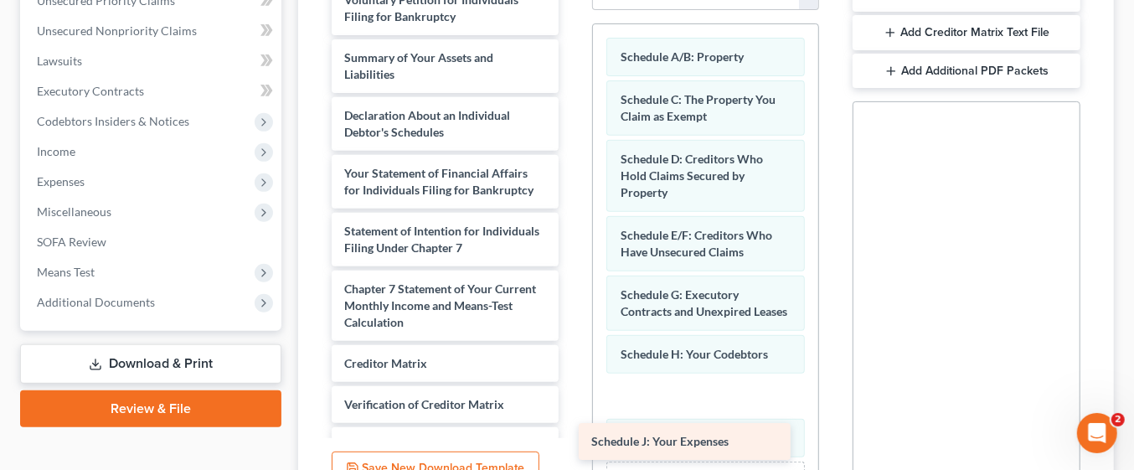
drag, startPoint x: 416, startPoint y: 120, endPoint x: 663, endPoint y: 449, distance: 411.4
click at [572, 449] on div "Schedule J: Your Expenses Voluntary Petition for Individuals Filing for Bankrup…" at bounding box center [445, 260] width 254 height 557
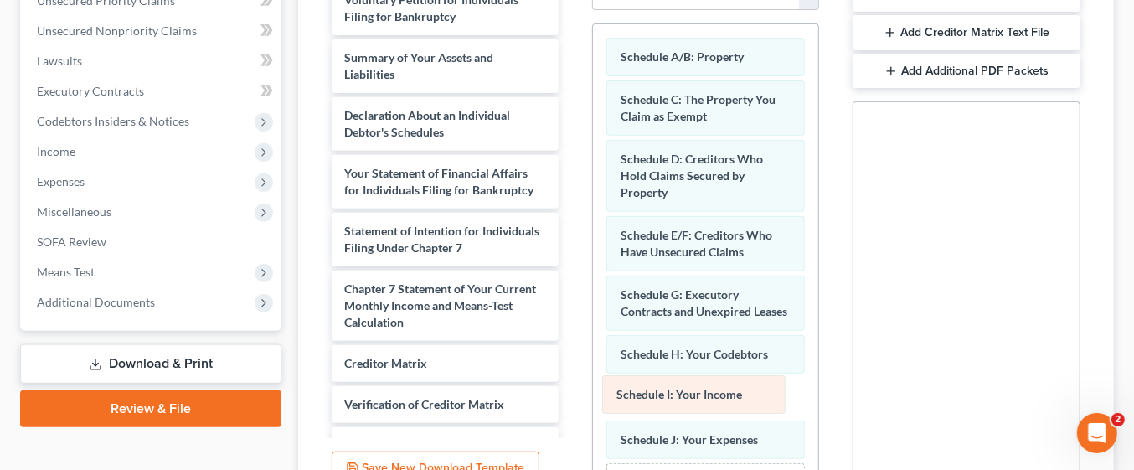
drag, startPoint x: 663, startPoint y: 449, endPoint x: 659, endPoint y: 393, distance: 56.3
click at [659, 393] on div "Schedule I: Your Income Schedule A/B: Property Schedule C: The Property You Cla…" at bounding box center [705, 295] width 225 height 543
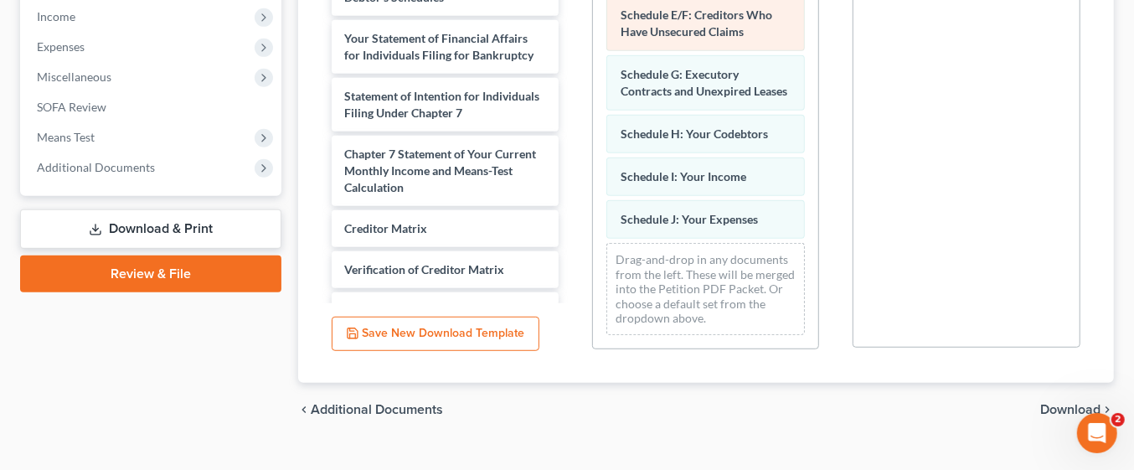
scroll to position [562, 0]
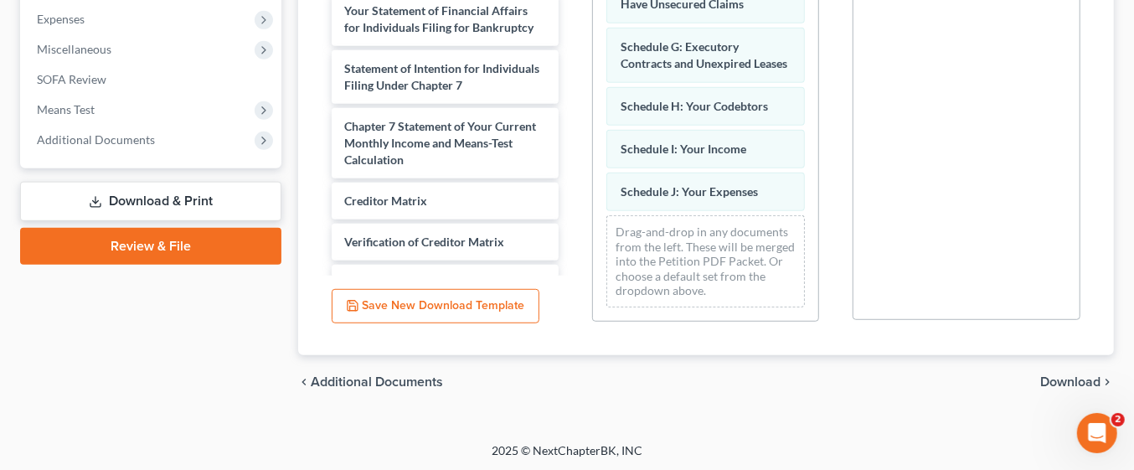
click at [1070, 375] on span "Download" at bounding box center [1070, 381] width 60 height 13
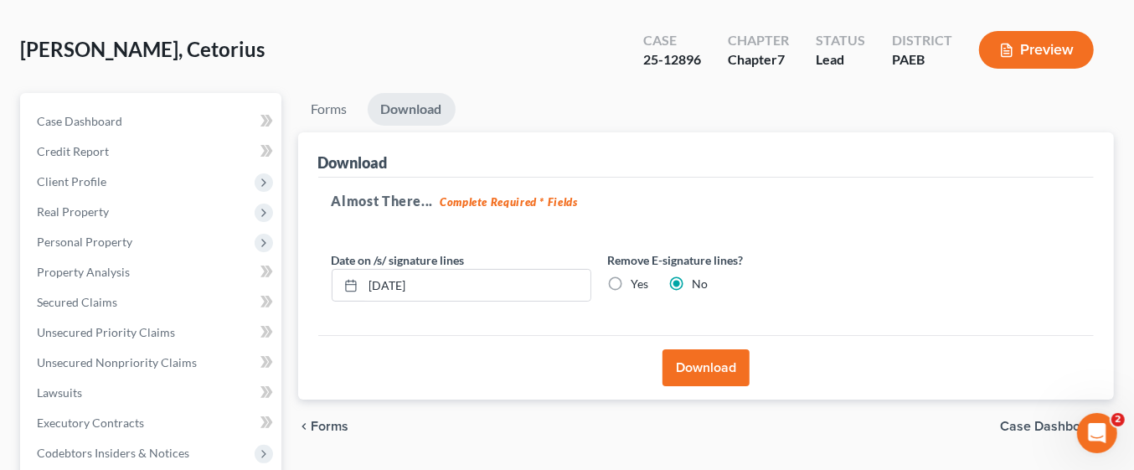
scroll to position [66, 0]
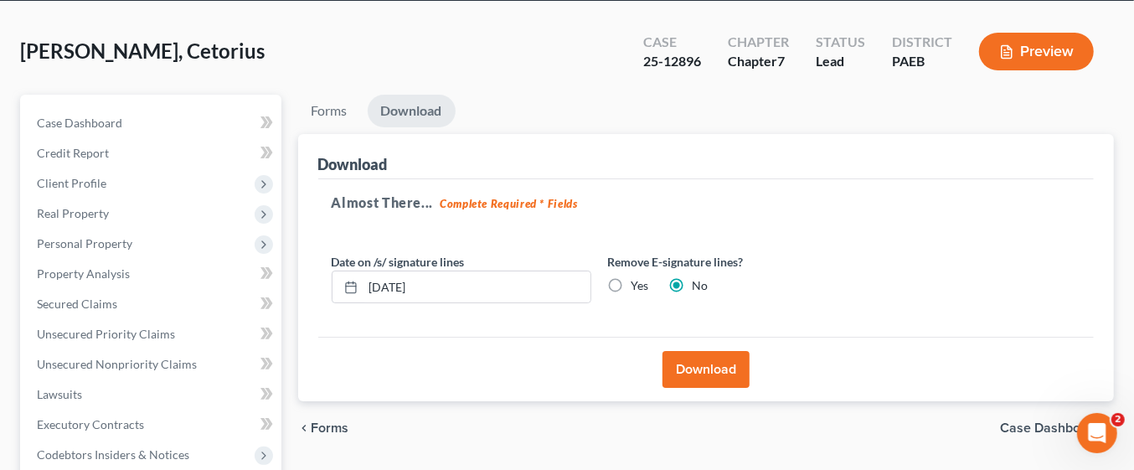
click at [708, 370] on button "Download" at bounding box center [705, 369] width 87 height 37
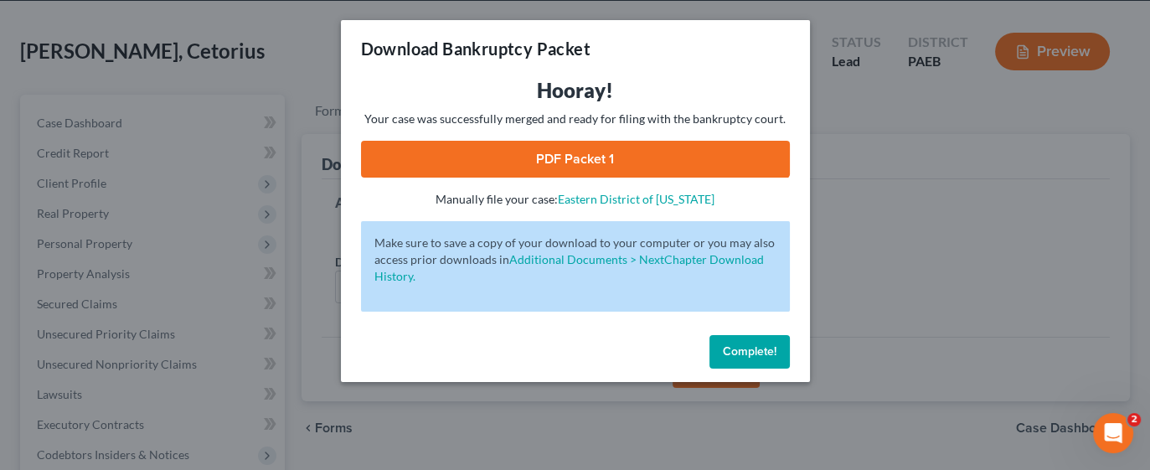
click at [714, 160] on link "PDF Packet 1" at bounding box center [575, 159] width 429 height 37
click at [747, 347] on span "Complete!" at bounding box center [750, 351] width 54 height 14
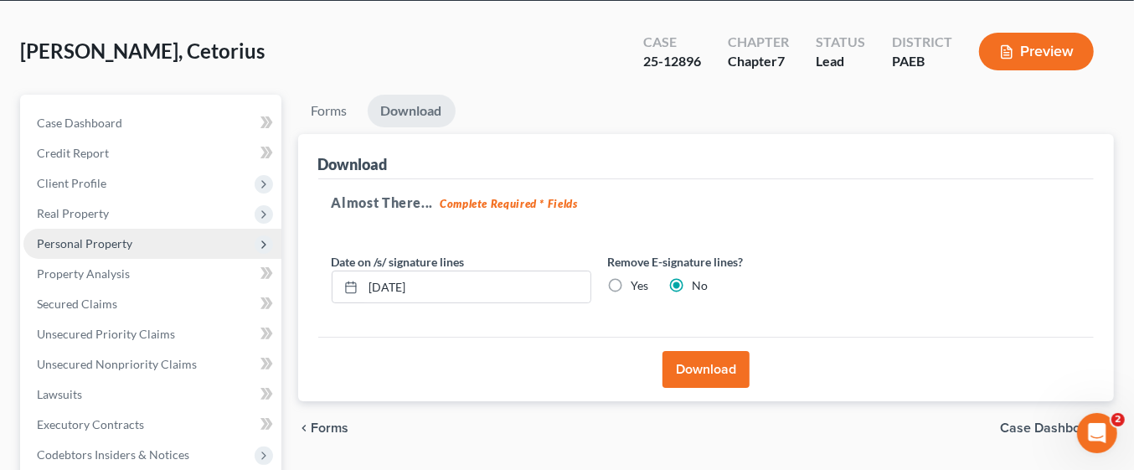
click at [163, 240] on span "Personal Property" at bounding box center [152, 244] width 258 height 30
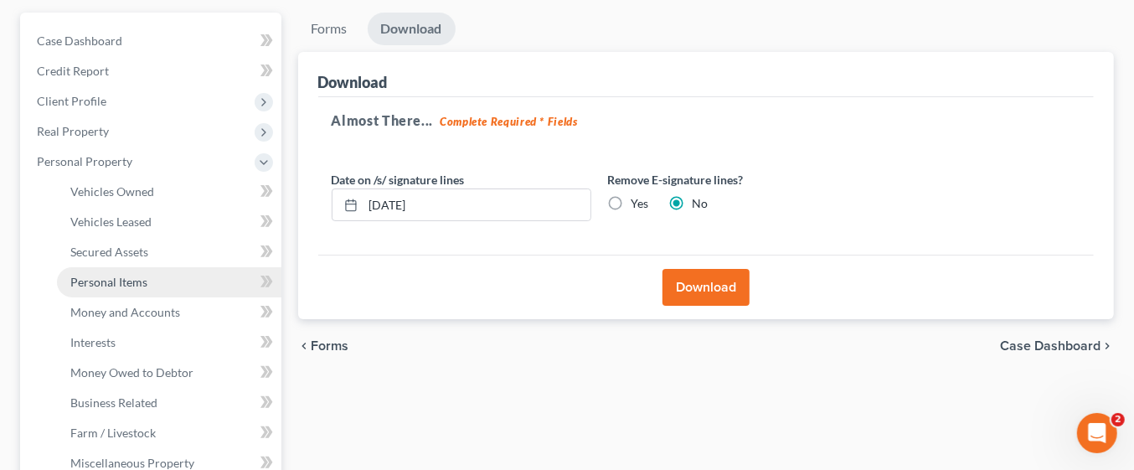
click at [166, 282] on link "Personal Items" at bounding box center [169, 282] width 224 height 30
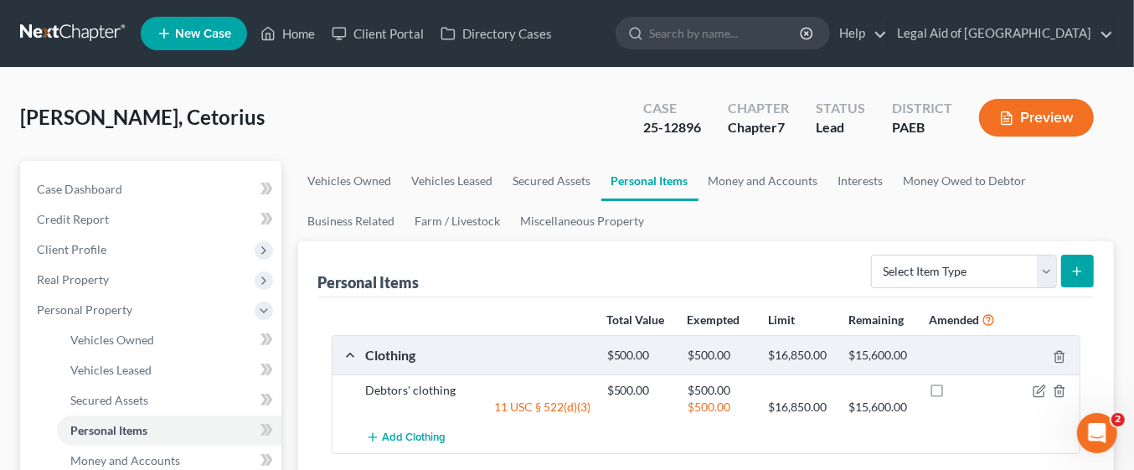
click at [1077, 271] on line "submit" at bounding box center [1077, 271] width 8 height 0
click at [1053, 267] on select "Select Item Type Clothing Collectibles Of Value Electronics Firearms Household …" at bounding box center [964, 271] width 186 height 33
select select "electronics"
click at [873, 255] on select "Select Item Type Clothing Collectibles Of Value Electronics Firearms Household …" at bounding box center [964, 271] width 186 height 33
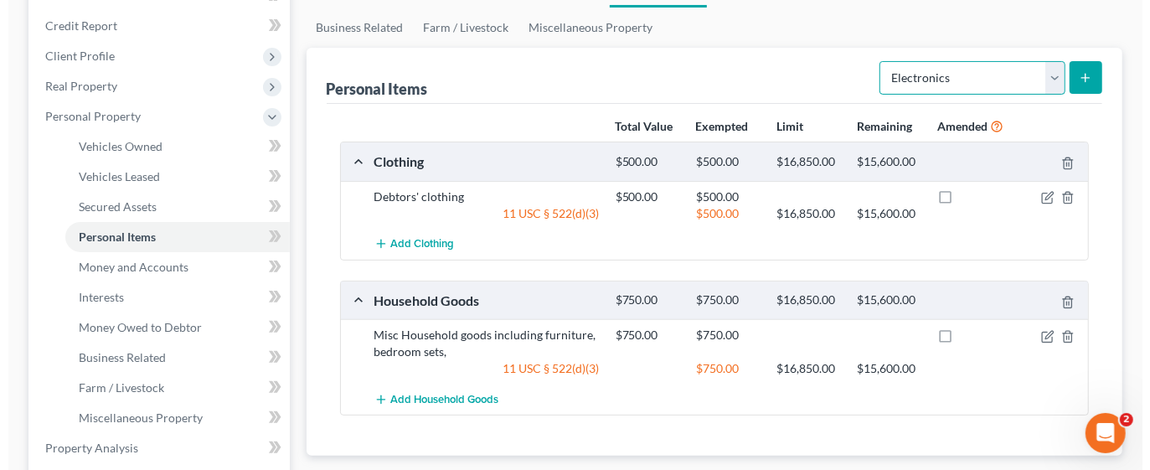
scroll to position [253, 0]
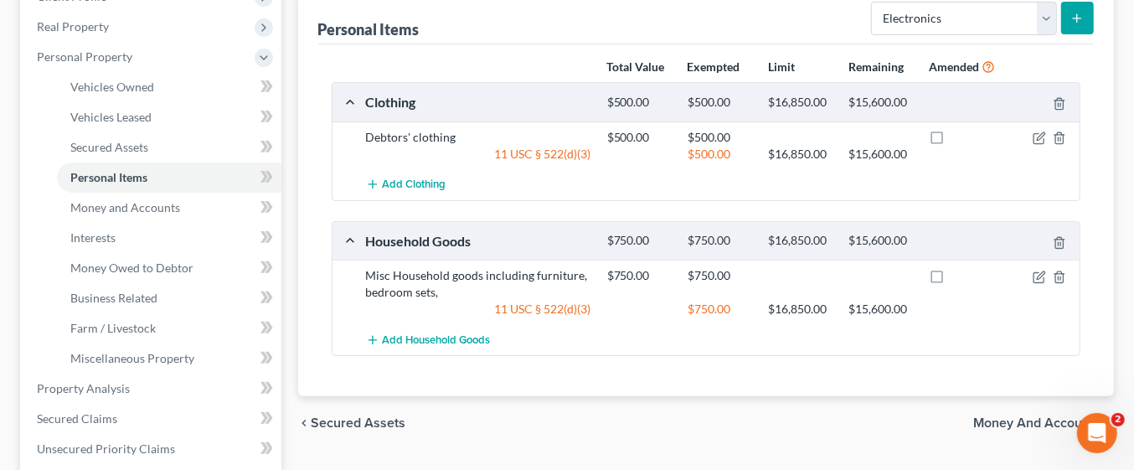
click at [1077, 18] on line "submit" at bounding box center [1077, 18] width 8 height 0
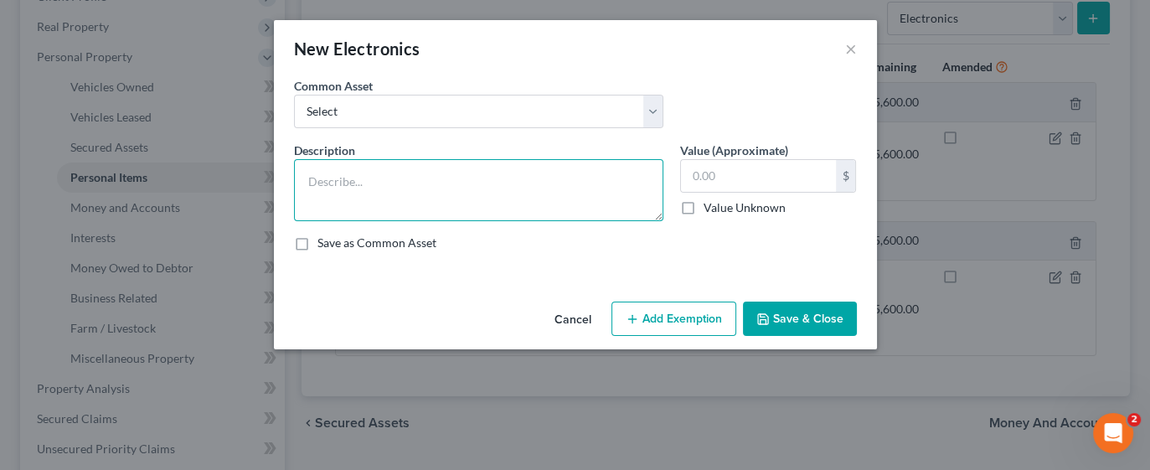
click at [491, 178] on textarea at bounding box center [478, 190] width 369 height 62
type textarea "Electronics including TV's, computers, phones"
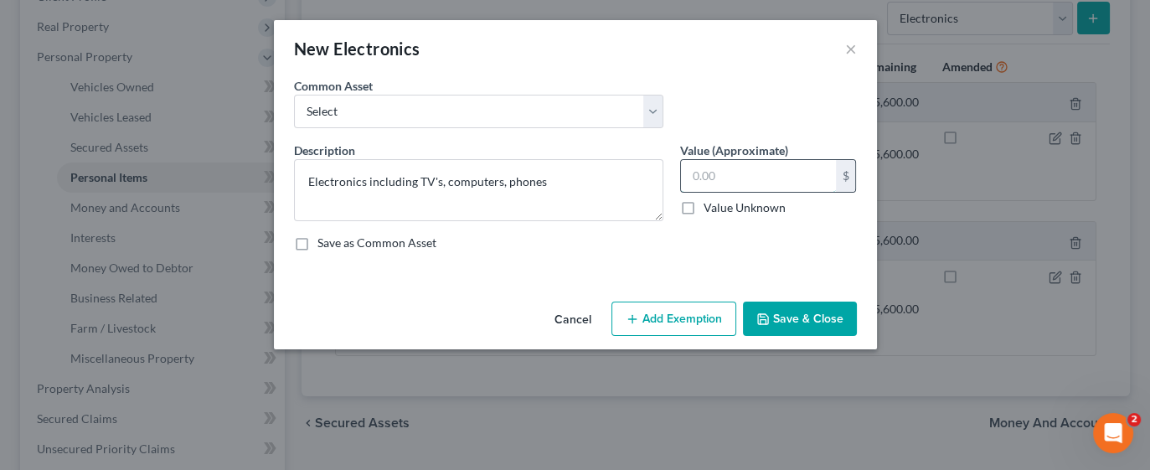
click at [790, 176] on input "text" at bounding box center [758, 176] width 155 height 32
type input "400"
click at [687, 312] on button "Add Exemption" at bounding box center [673, 318] width 125 height 35
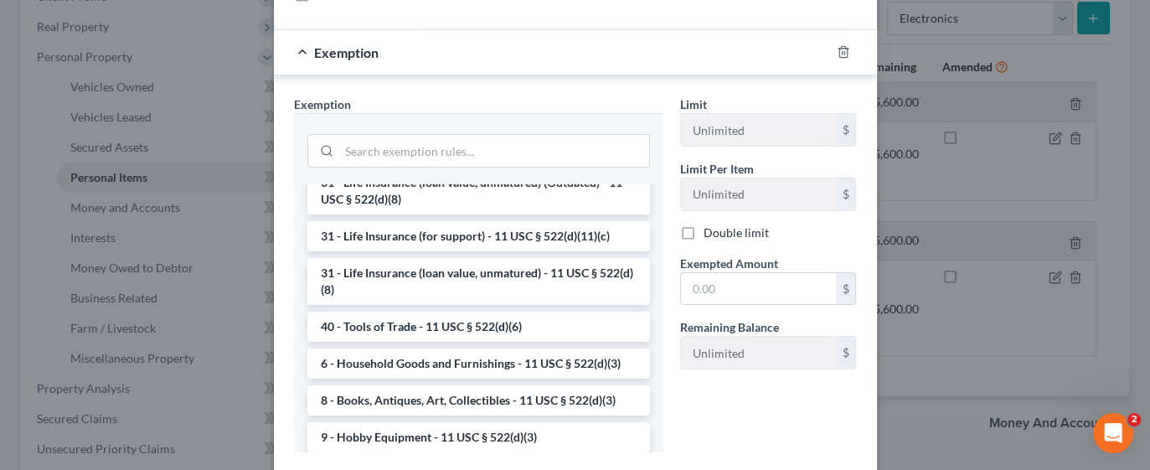
scroll to position [1344, 0]
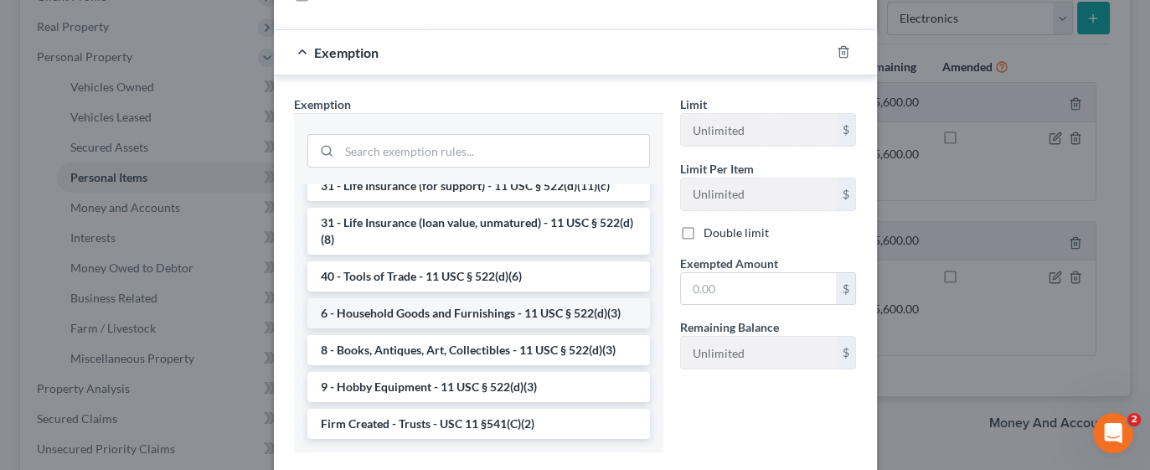
click at [476, 328] on li "6 - Household Goods and Furnishings - 11 USC § 522(d)(3)" at bounding box center [478, 313] width 342 height 30
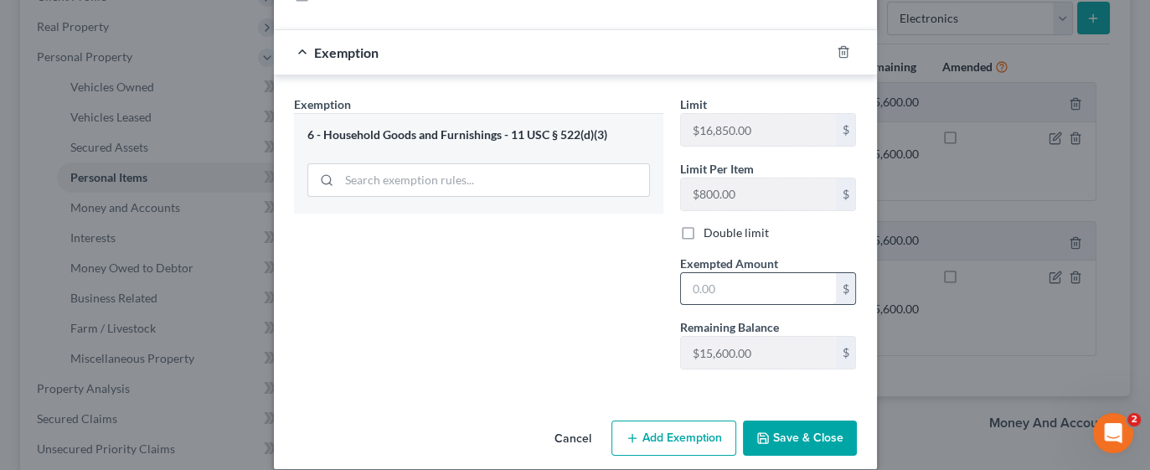
click at [765, 286] on input "text" at bounding box center [758, 289] width 155 height 32
type input "8"
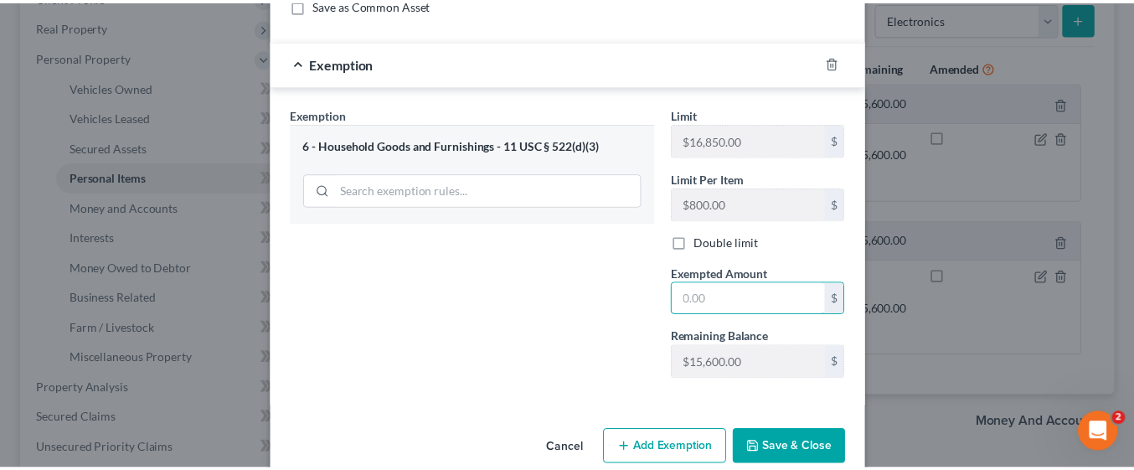
scroll to position [264, 0]
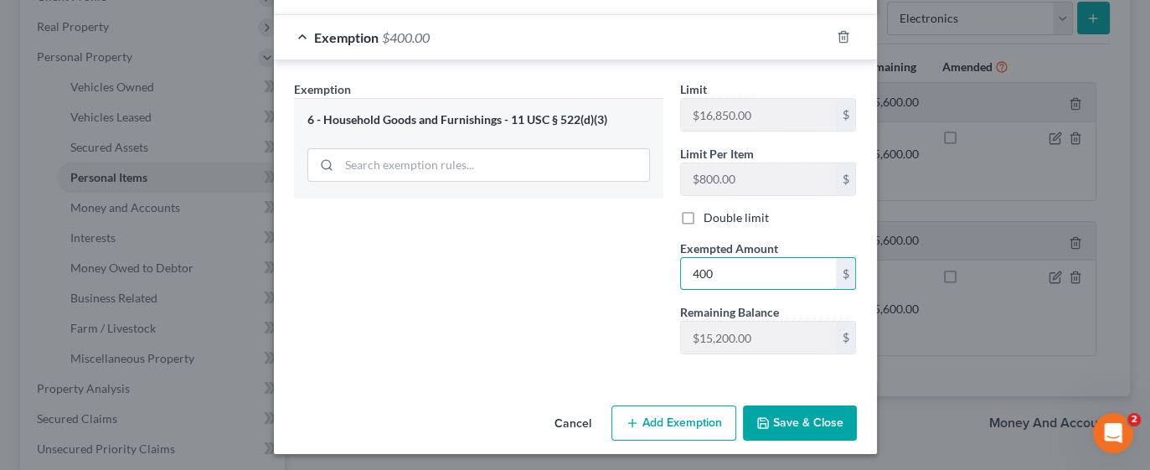
type input "400"
click at [551, 353] on div "Exemption Set must be selected for CA. Exemption * 6 - Household Goods and Furn…" at bounding box center [479, 223] width 386 height 287
click at [816, 420] on button "Save & Close" at bounding box center [800, 422] width 114 height 35
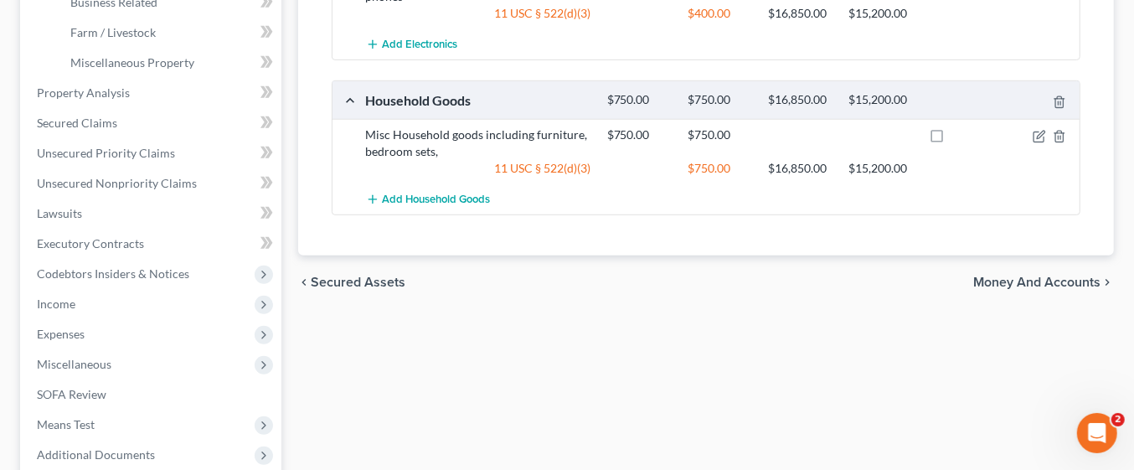
scroll to position [718, 0]
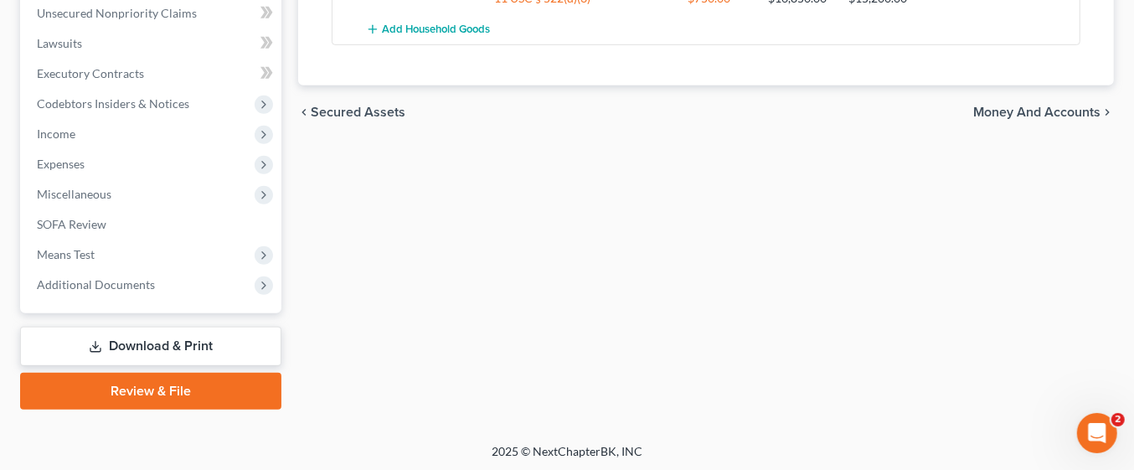
click at [191, 342] on link "Download & Print" at bounding box center [150, 346] width 261 height 39
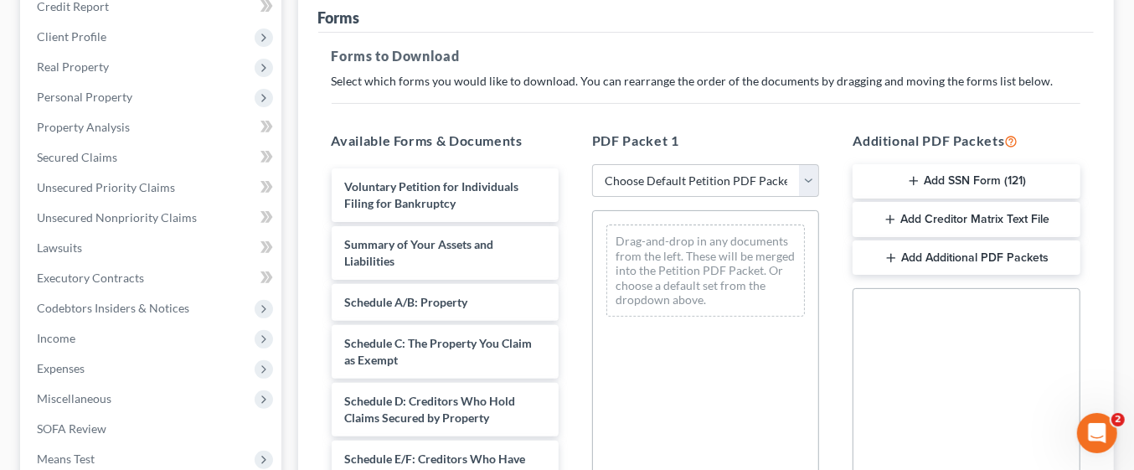
scroll to position [214, 0]
drag, startPoint x: 415, startPoint y: 340, endPoint x: 324, endPoint y: 354, distance: 92.4
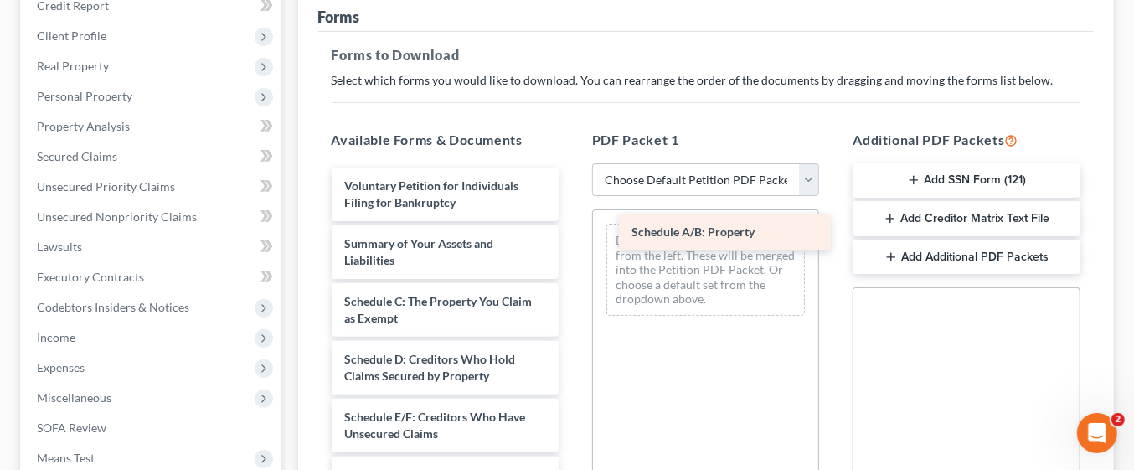
drag, startPoint x: 383, startPoint y: 297, endPoint x: 670, endPoint y: 229, distance: 295.1
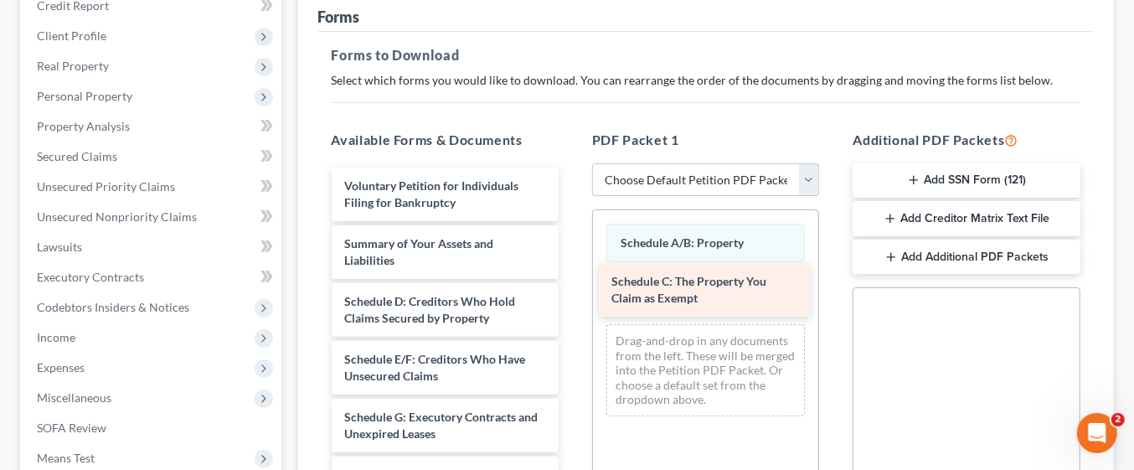
drag, startPoint x: 457, startPoint y: 301, endPoint x: 726, endPoint y: 284, distance: 269.3
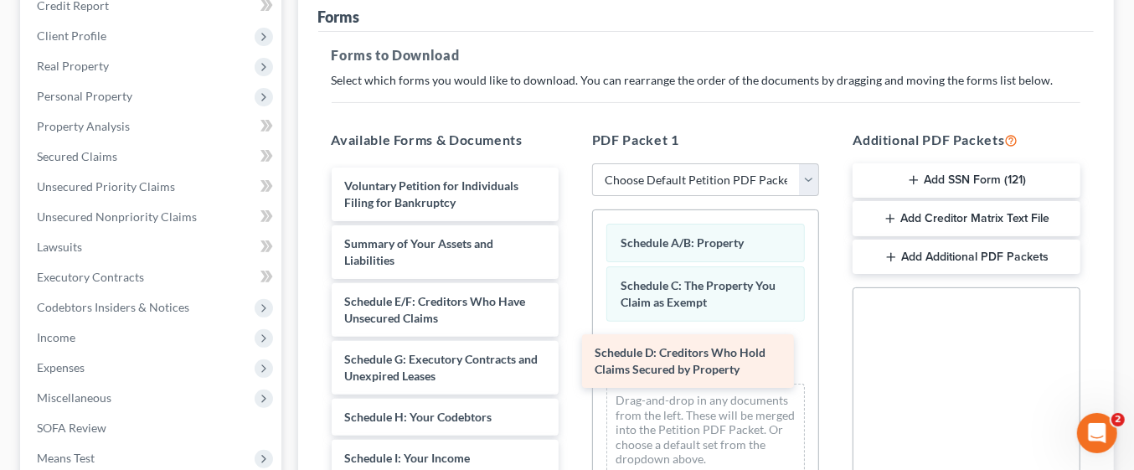
drag, startPoint x: 492, startPoint y: 301, endPoint x: 758, endPoint y: 360, distance: 271.8
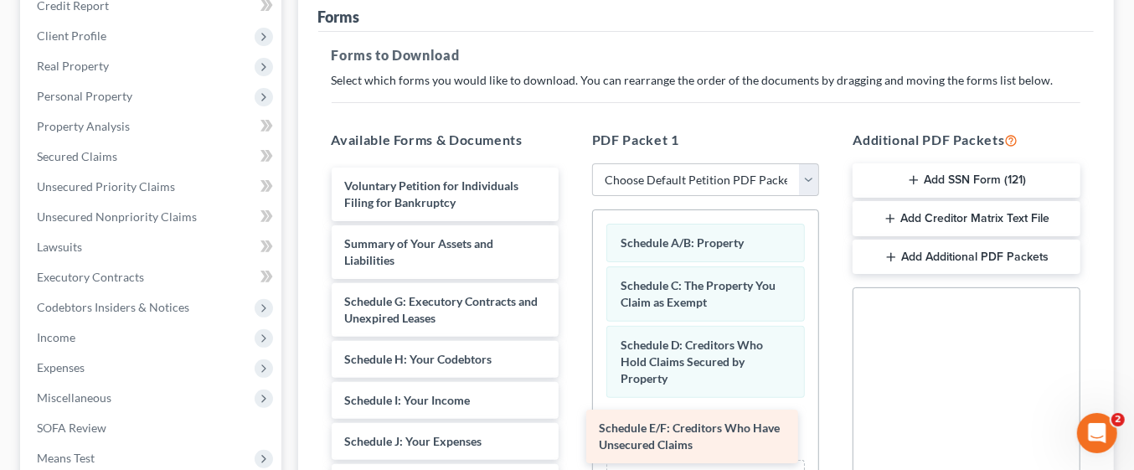
drag, startPoint x: 497, startPoint y: 316, endPoint x: 754, endPoint y: 443, distance: 286.8
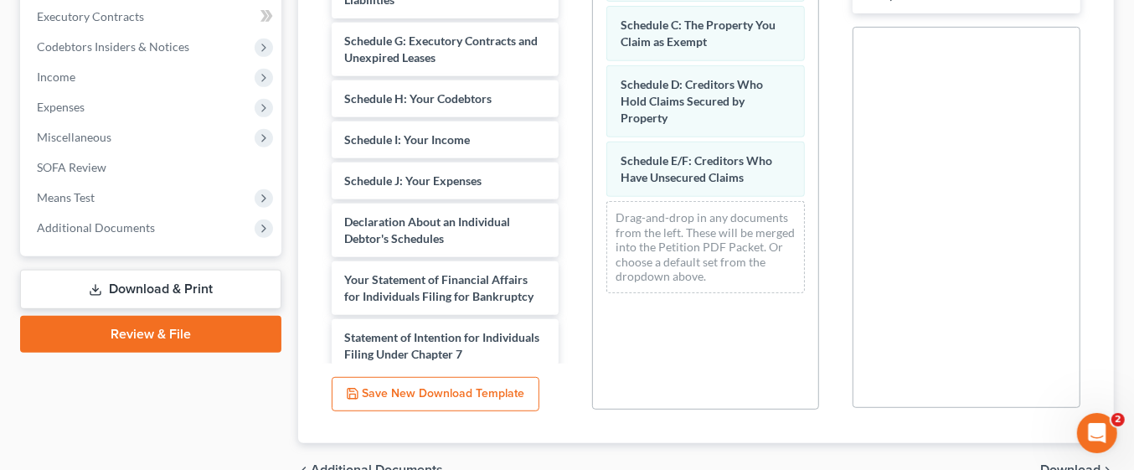
scroll to position [484, 0]
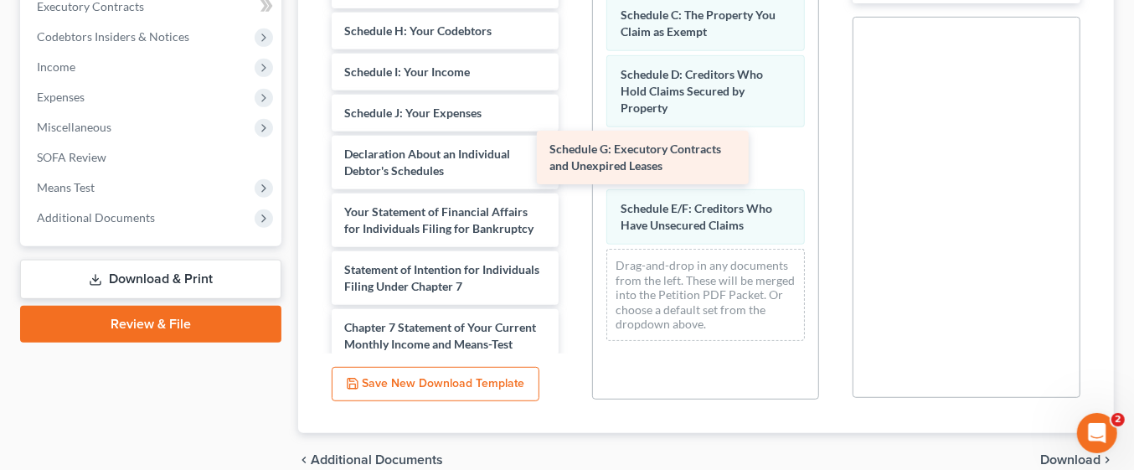
drag, startPoint x: 463, startPoint y: 54, endPoint x: 684, endPoint y: 188, distance: 258.5
click at [572, 188] on div "Schedule G: Executory Contracts and Unexpired Leases Voluntary Petition for Ind…" at bounding box center [445, 237] width 254 height 680
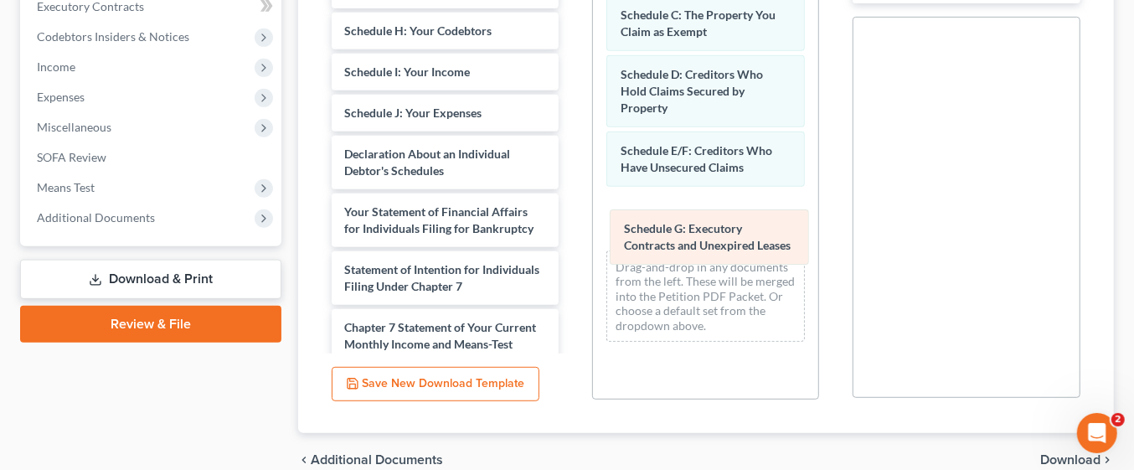
drag, startPoint x: 700, startPoint y: 147, endPoint x: 703, endPoint y: 245, distance: 98.9
click at [703, 245] on div "Schedule G: Executory Contracts and Unexpired Leases Schedule A/B: Property Sch…" at bounding box center [705, 147] width 225 height 415
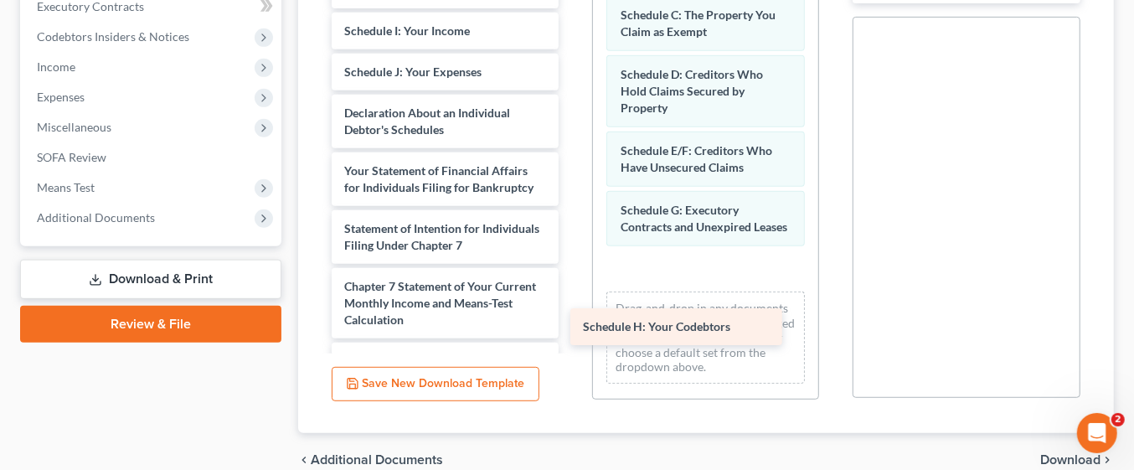
drag, startPoint x: 487, startPoint y: 25, endPoint x: 728, endPoint y: 322, distance: 382.7
click at [572, 322] on div "Schedule H: Your Codebtors Voluntary Petition for Individuals Filing for Bankru…" at bounding box center [445, 216] width 254 height 639
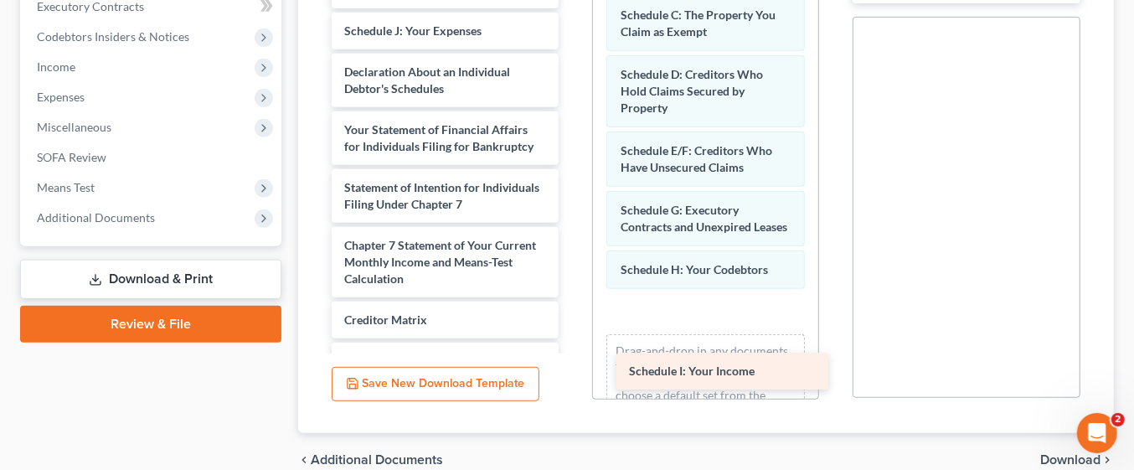
drag, startPoint x: 446, startPoint y: 29, endPoint x: 730, endPoint y: 372, distance: 444.8
click at [572, 372] on div "Schedule I: Your Income Voluntary Petition for Individuals Filing for Bankruptc…" at bounding box center [445, 196] width 254 height 598
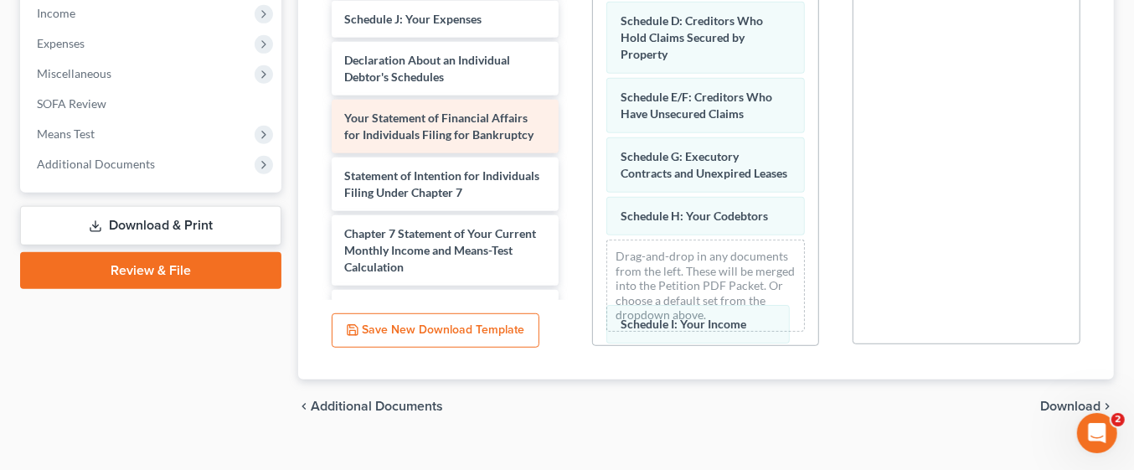
scroll to position [562, 0]
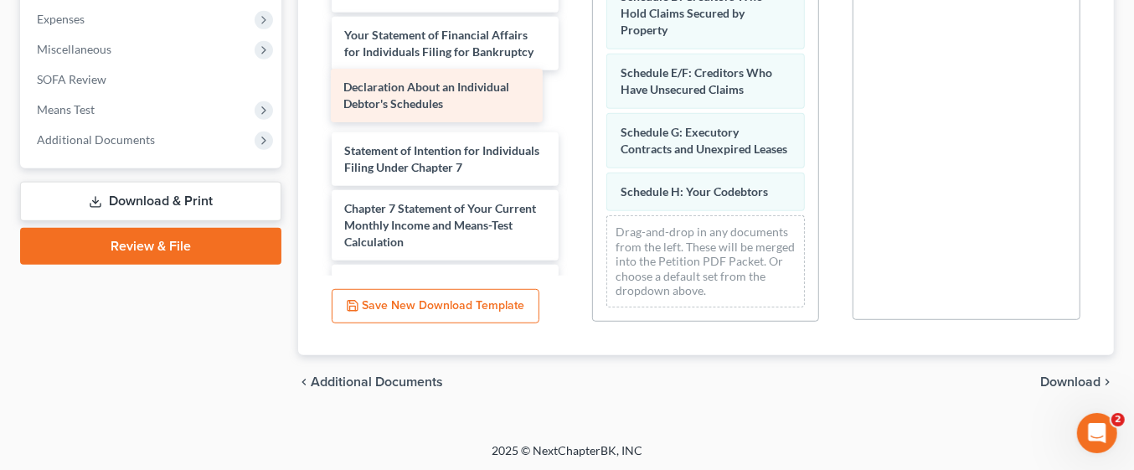
drag, startPoint x: 433, startPoint y: 40, endPoint x: 432, endPoint y: 90, distance: 50.2
click at [432, 90] on div "Declaration About an Individual Debtor's Schedules Schedule I: Your Income Volu…" at bounding box center [445, 138] width 254 height 639
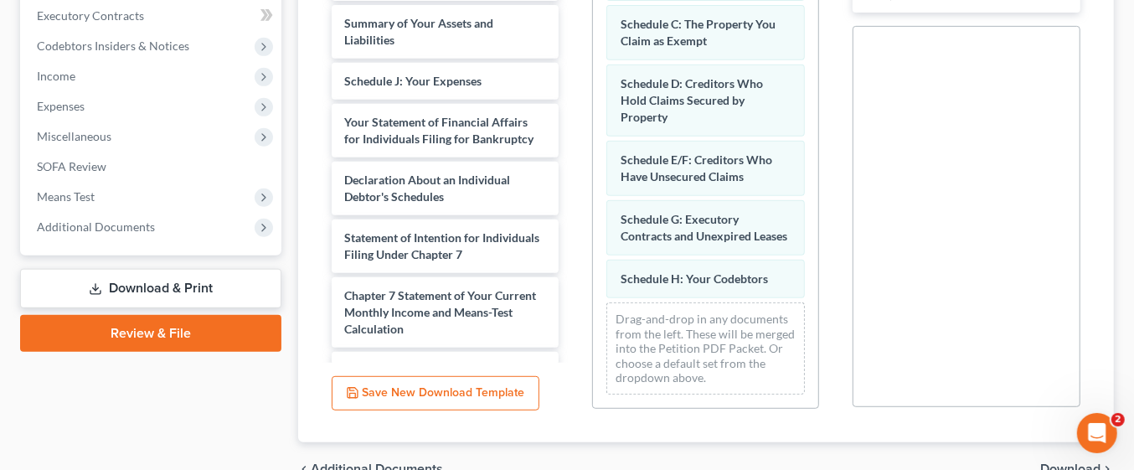
scroll to position [468, 0]
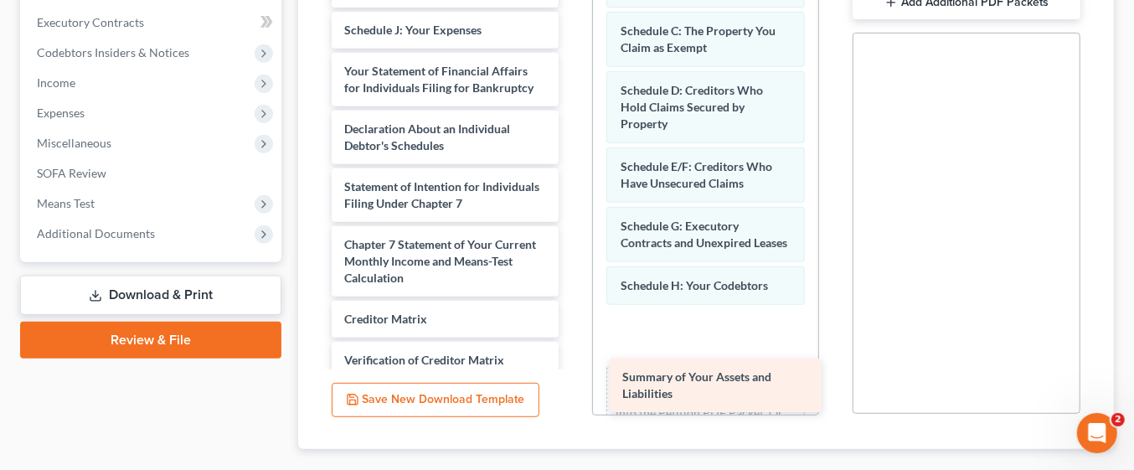
drag, startPoint x: 424, startPoint y: 15, endPoint x: 702, endPoint y: 363, distance: 445.6
click at [572, 363] on div "Summary of Your Assets and Liabilities Schedule I: Your Income Voluntary Petiti…" at bounding box center [445, 203] width 254 height 581
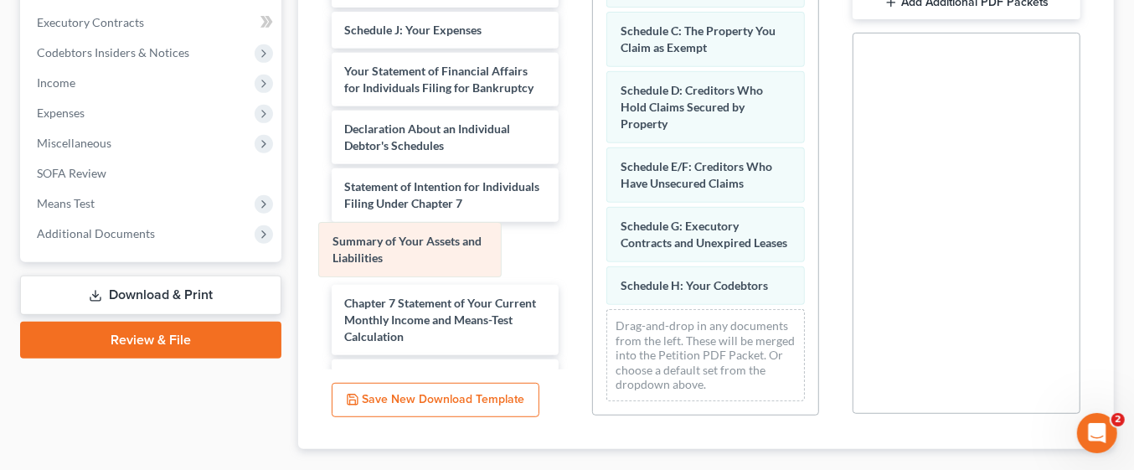
drag, startPoint x: 701, startPoint y: 342, endPoint x: 413, endPoint y: 243, distance: 304.5
click at [593, 243] on div "Summary of Your Assets and Liabilities Schedule A/B: Property Schedule C: The P…" at bounding box center [705, 185] width 225 height 459
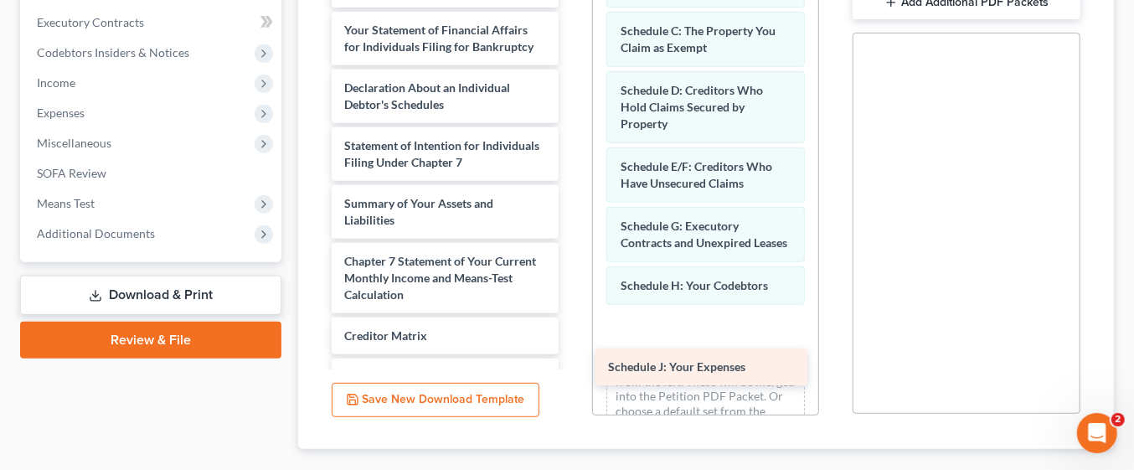
drag, startPoint x: 428, startPoint y: 28, endPoint x: 692, endPoint y: 366, distance: 428.9
click at [572, 366] on div "Schedule J: Your Expenses Schedule I: Your Income Voluntary Petition for Indivi…" at bounding box center [445, 212] width 254 height 598
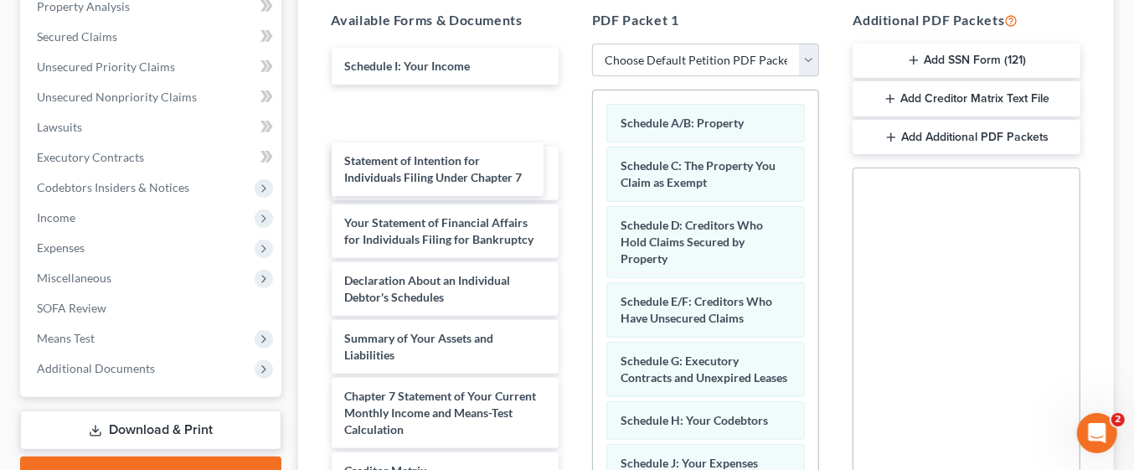
scroll to position [332, 0]
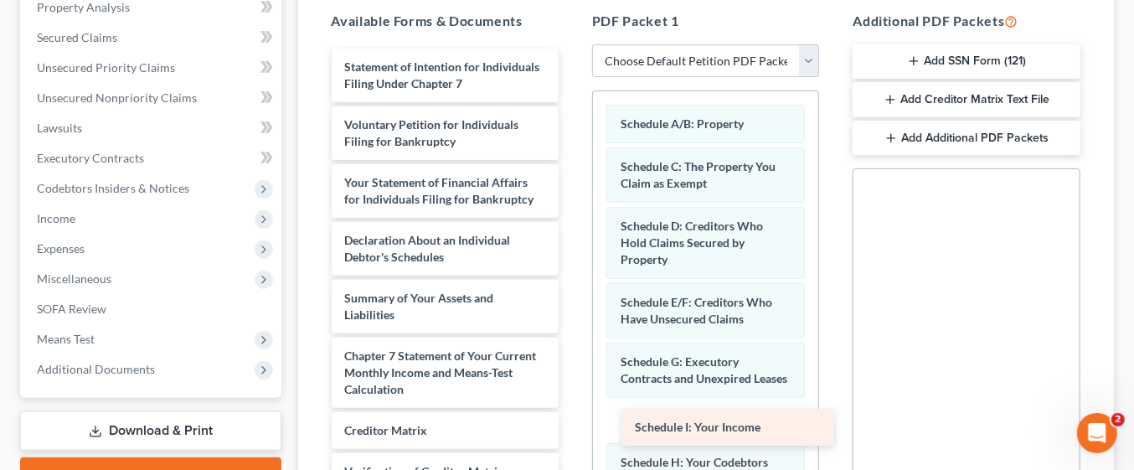
drag, startPoint x: 446, startPoint y: 63, endPoint x: 737, endPoint y: 425, distance: 464.6
click at [572, 425] on div "Schedule I: Your Income Schedule I: Your Income Statement of Intention for Indi…" at bounding box center [445, 327] width 254 height 557
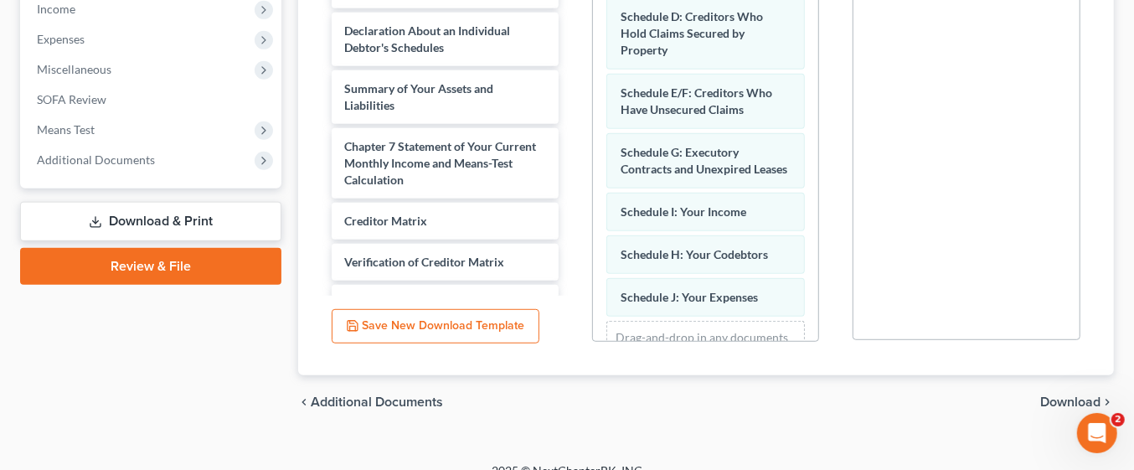
scroll to position [547, 0]
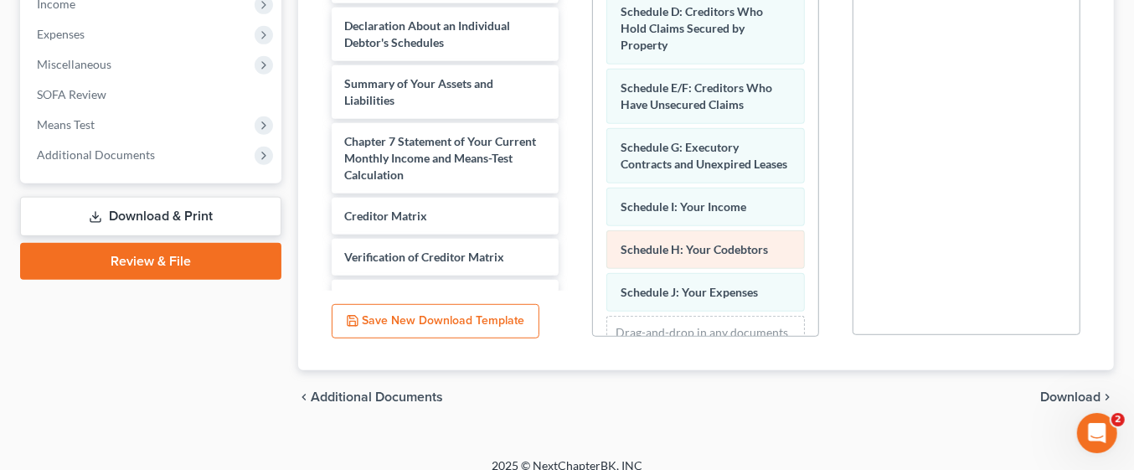
click at [682, 269] on div "Schedule H: Your Codebtors" at bounding box center [705, 249] width 198 height 39
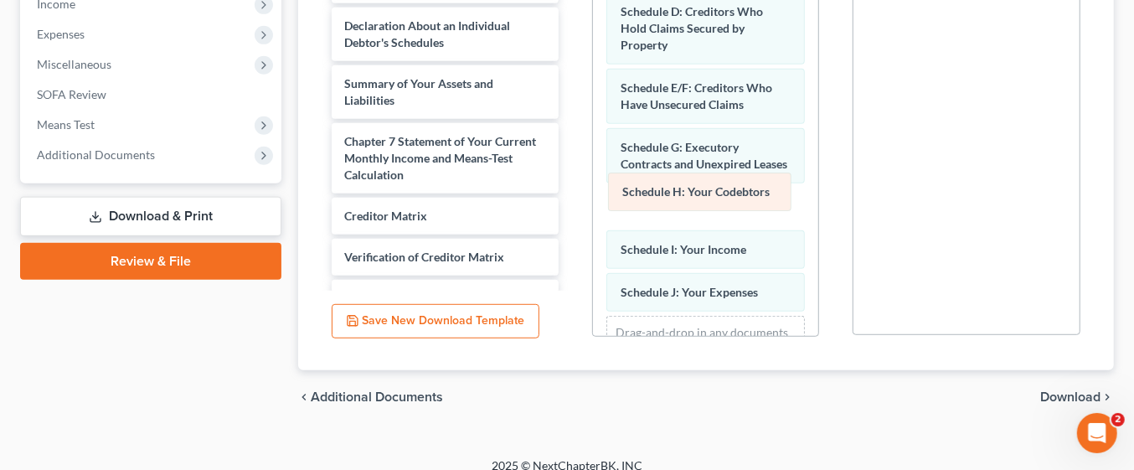
drag, startPoint x: 682, startPoint y: 272, endPoint x: 684, endPoint y: 203, distance: 69.5
click at [684, 203] on div "Schedule H: Your Codebtors Schedule A/B: Property Schedule C: The Property You …" at bounding box center [705, 148] width 225 height 543
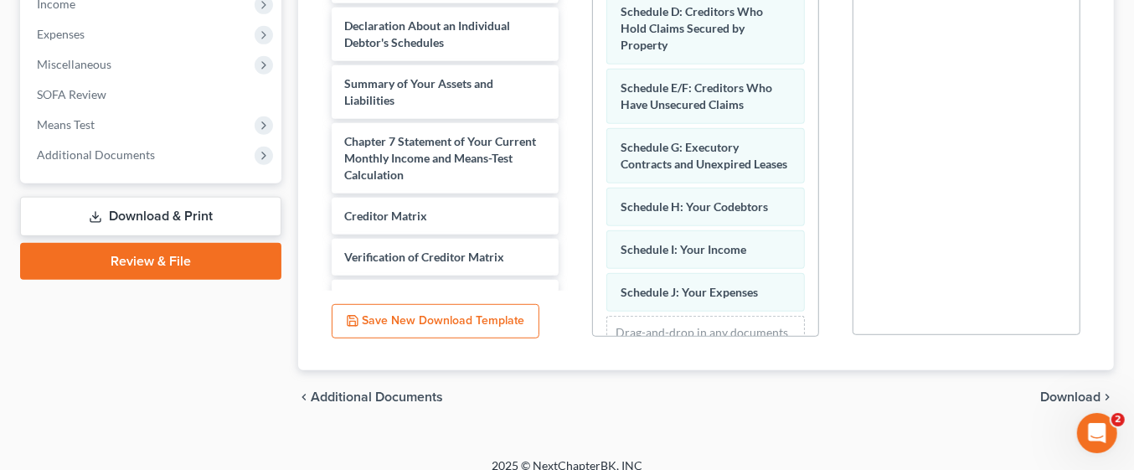
click at [1057, 398] on span "Download" at bounding box center [1070, 396] width 60 height 13
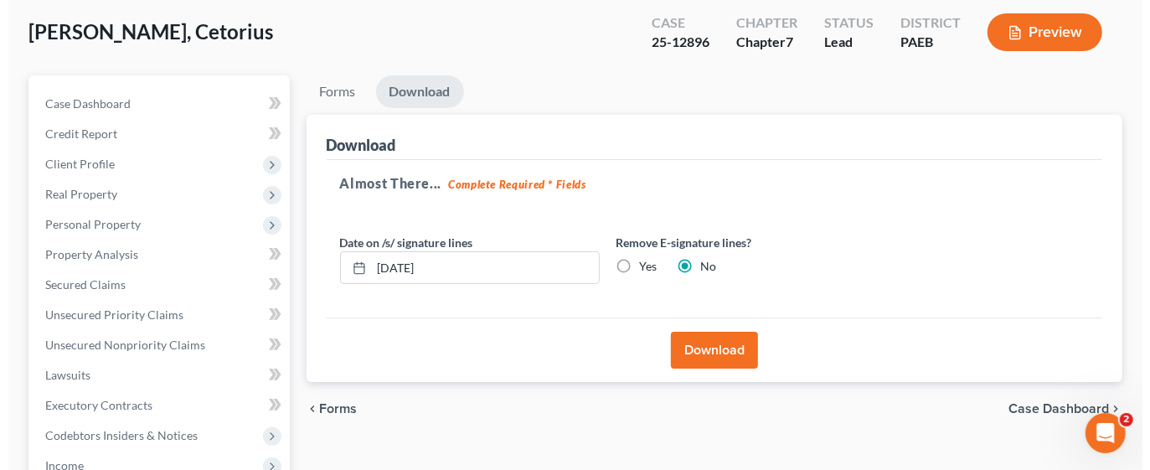
scroll to position [0, 0]
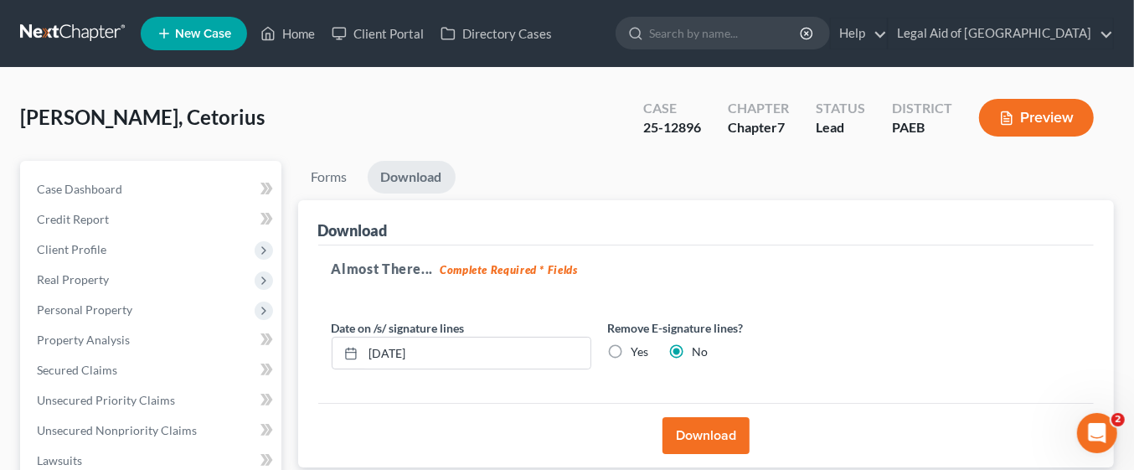
click at [737, 435] on button "Download" at bounding box center [705, 435] width 87 height 37
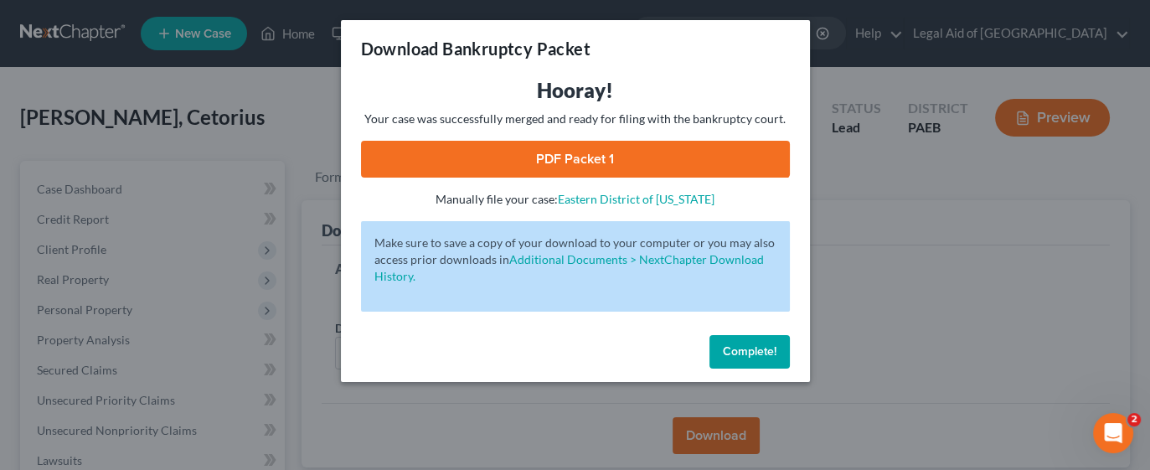
click at [650, 154] on link "PDF Packet 1" at bounding box center [575, 159] width 429 height 37
